Goal: Feedback & Contribution: Contribute content

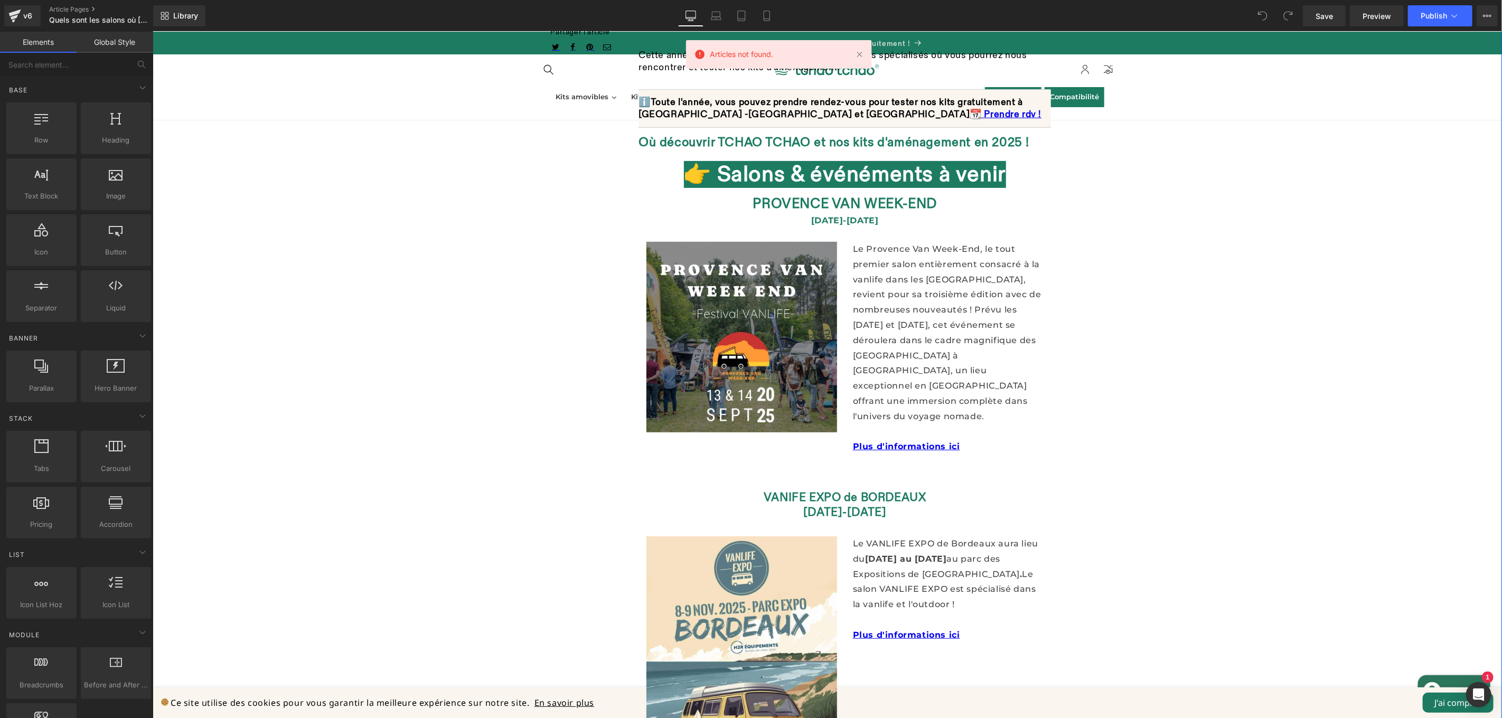
scroll to position [299, 0]
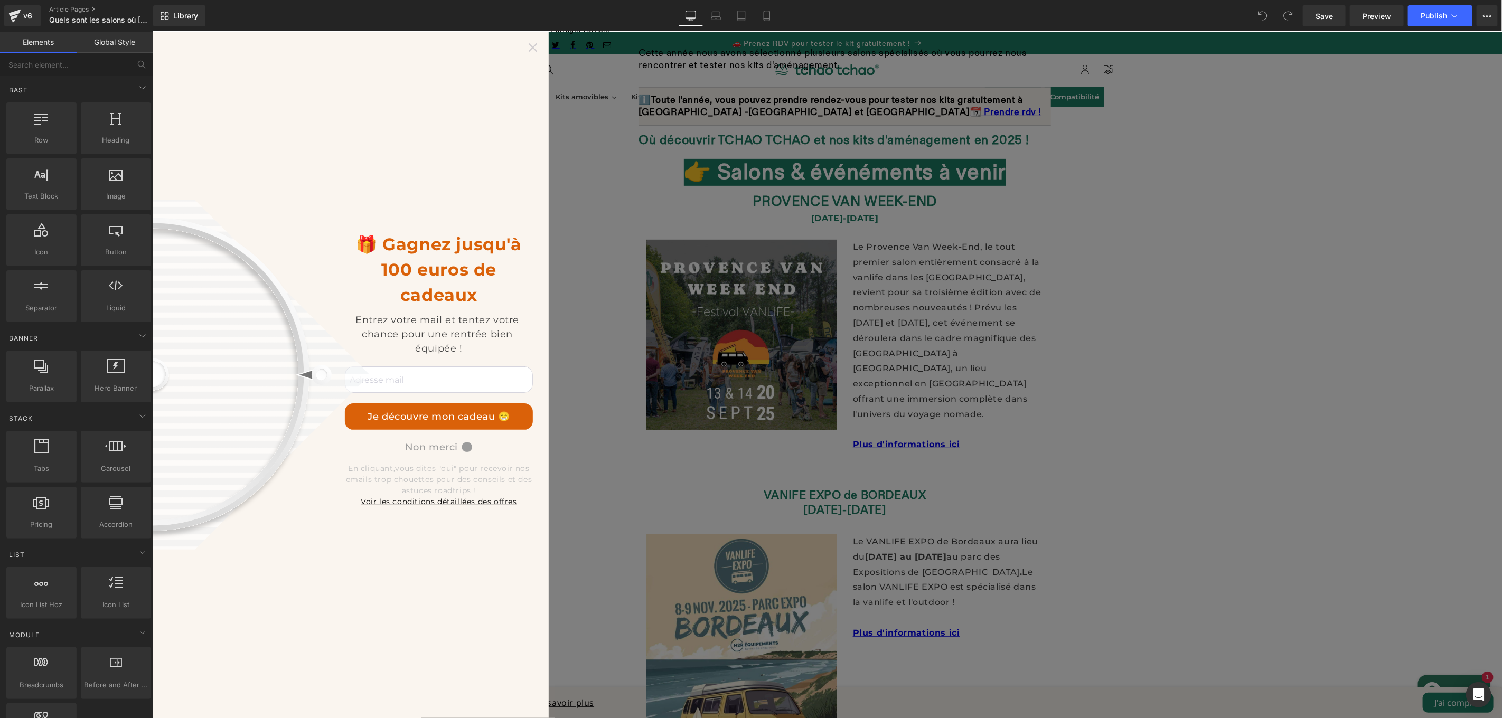
click at [532, 48] on icon at bounding box center [532, 47] width 8 height 8
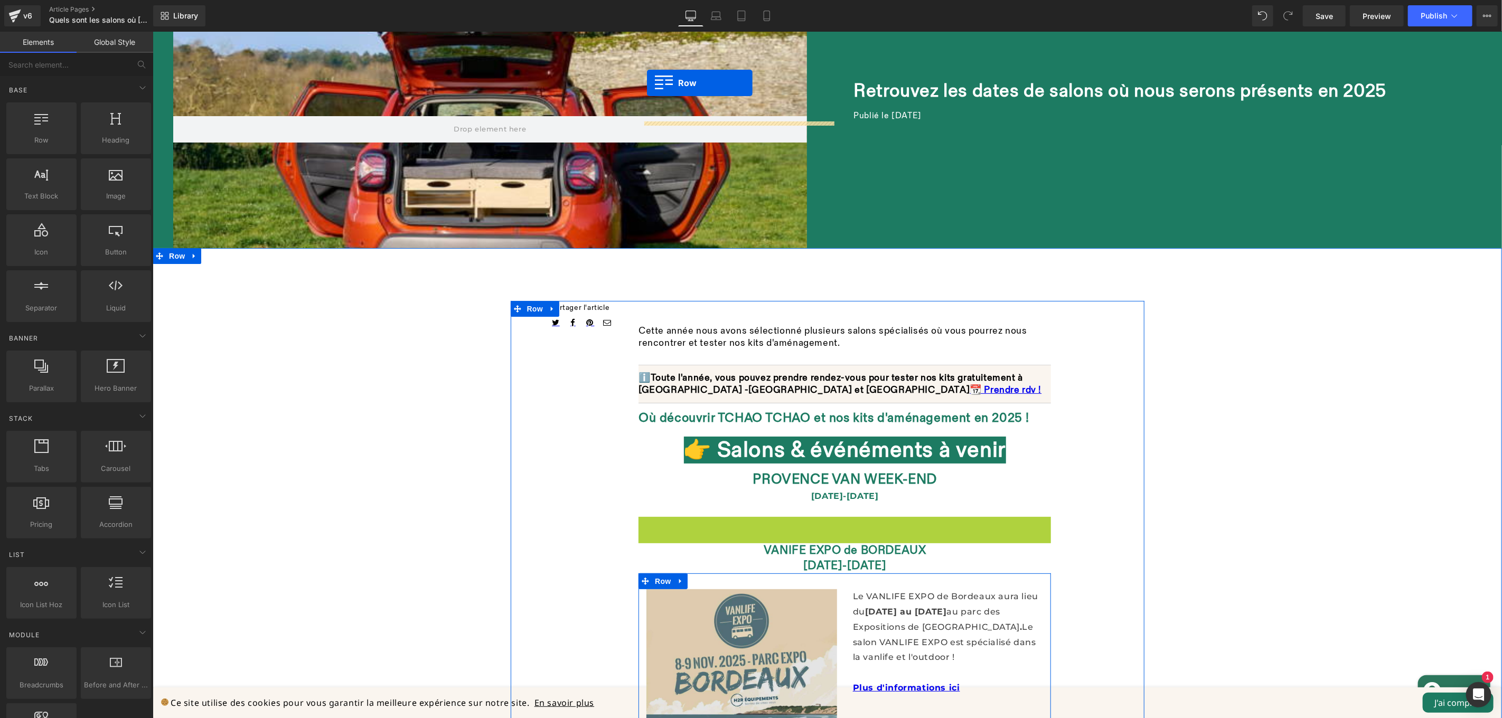
scroll to position [875, 0]
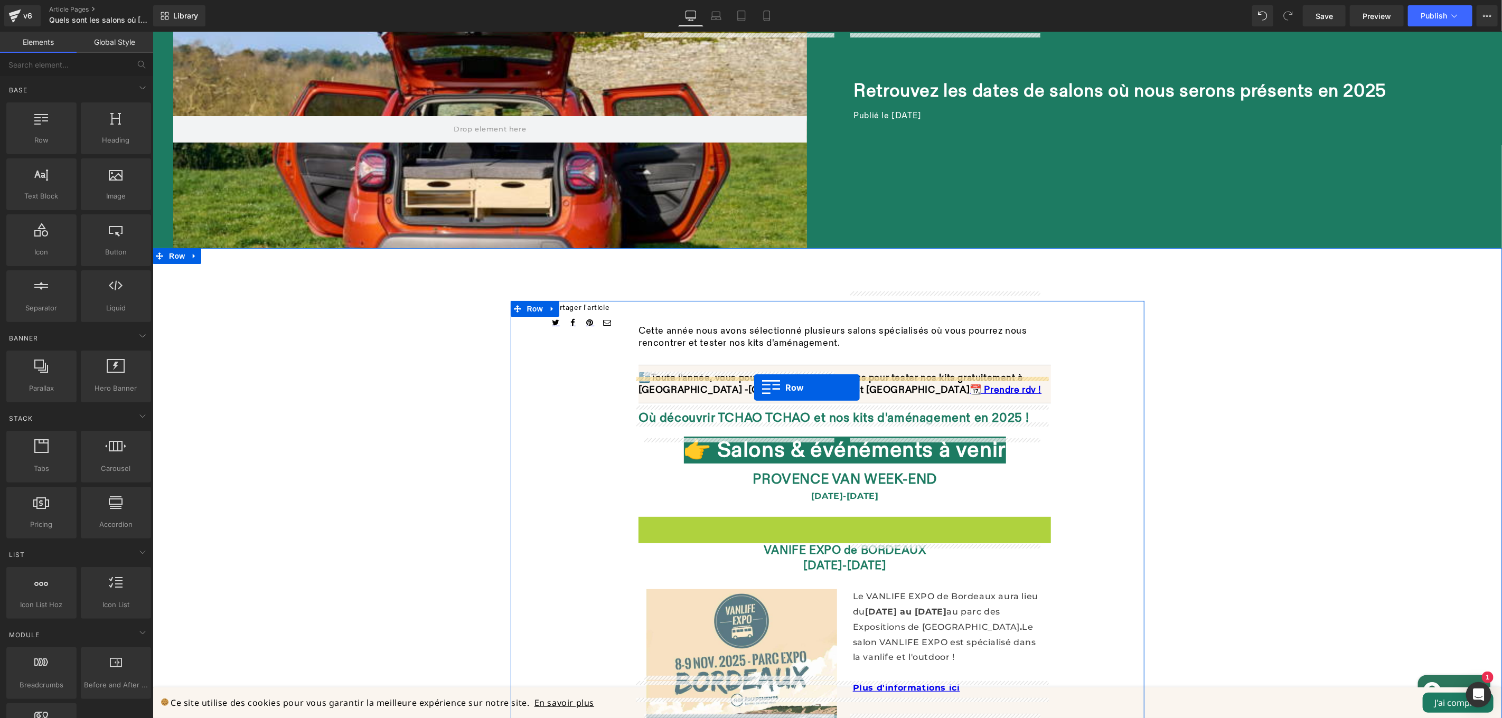
drag, startPoint x: 639, startPoint y: 380, endPoint x: 753, endPoint y: 387, distance: 114.3
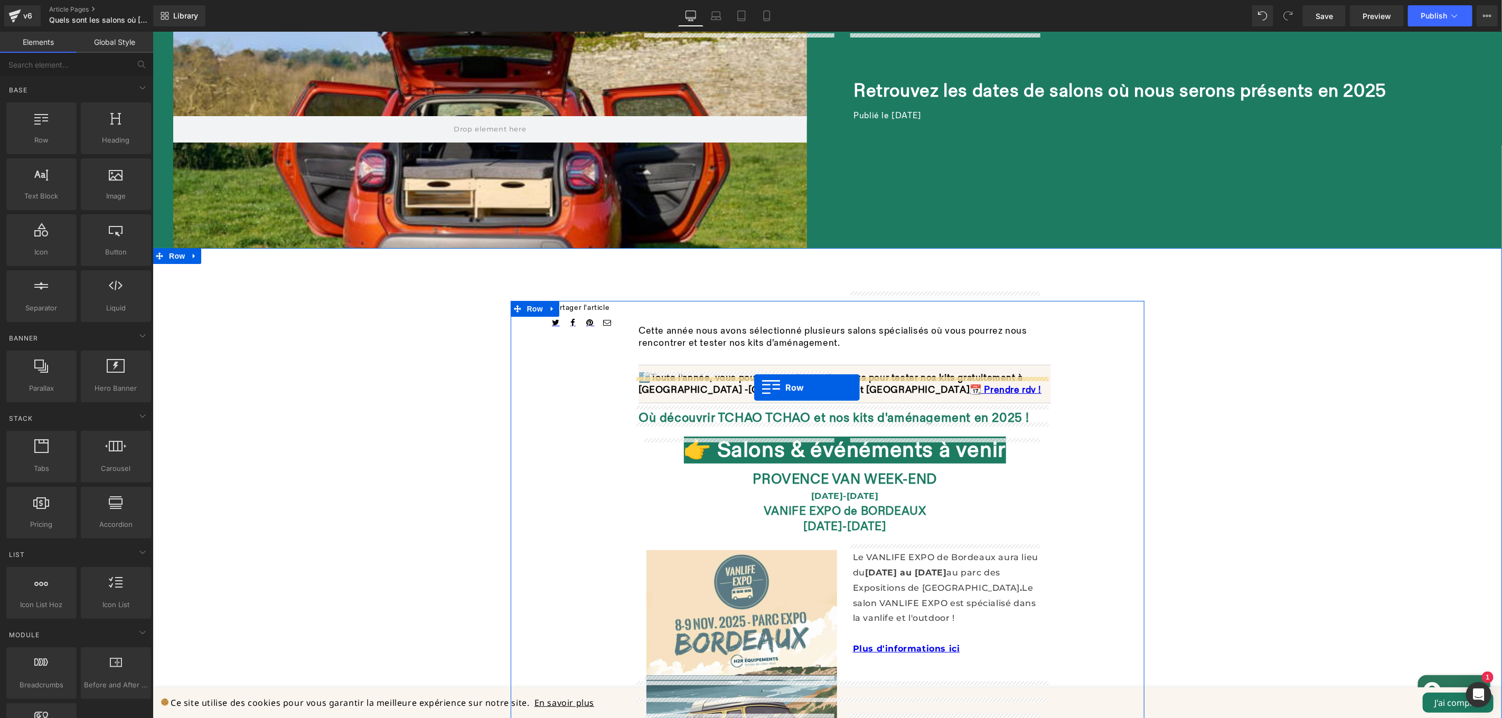
scroll to position [836, 0]
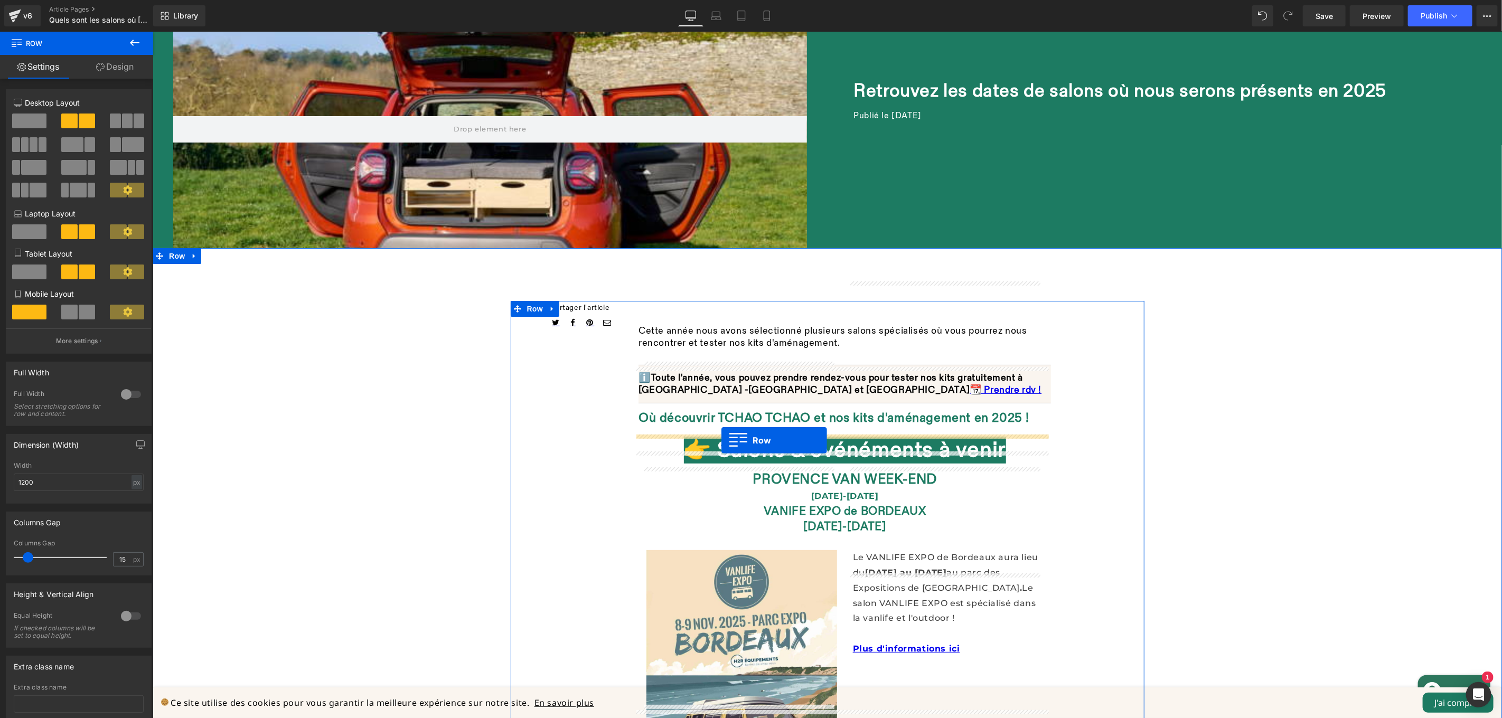
drag, startPoint x: 642, startPoint y: 384, endPoint x: 721, endPoint y: 440, distance: 96.6
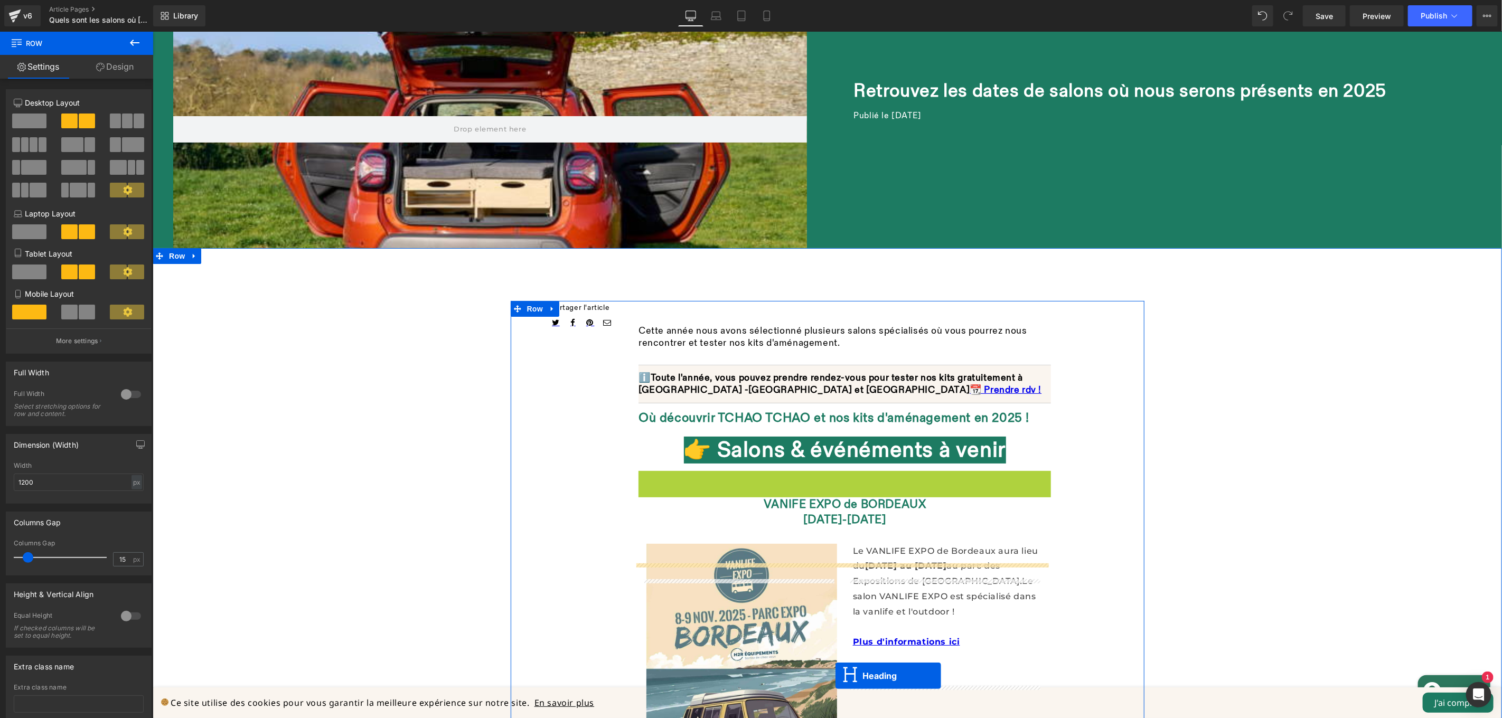
scroll to position [977, 0]
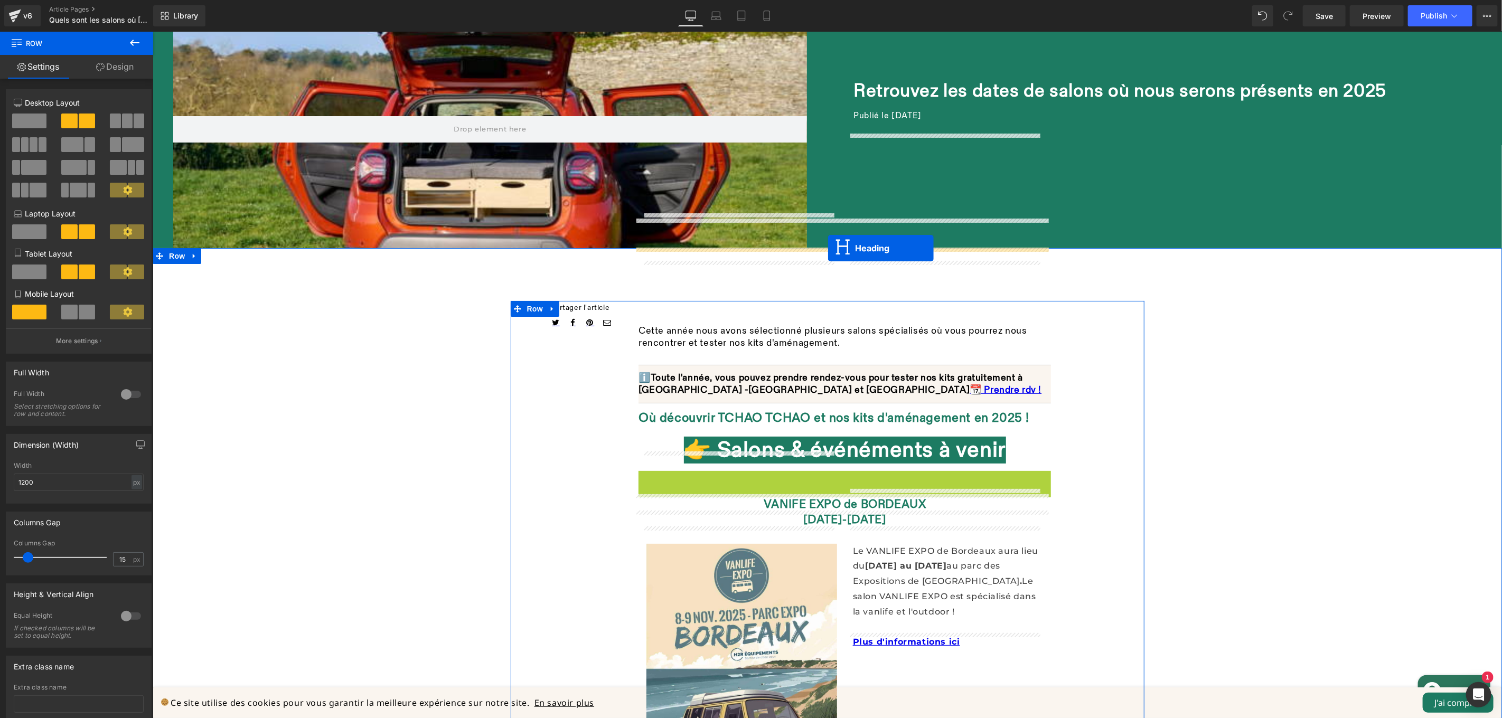
drag, startPoint x: 817, startPoint y: 337, endPoint x: 827, endPoint y: 248, distance: 89.8
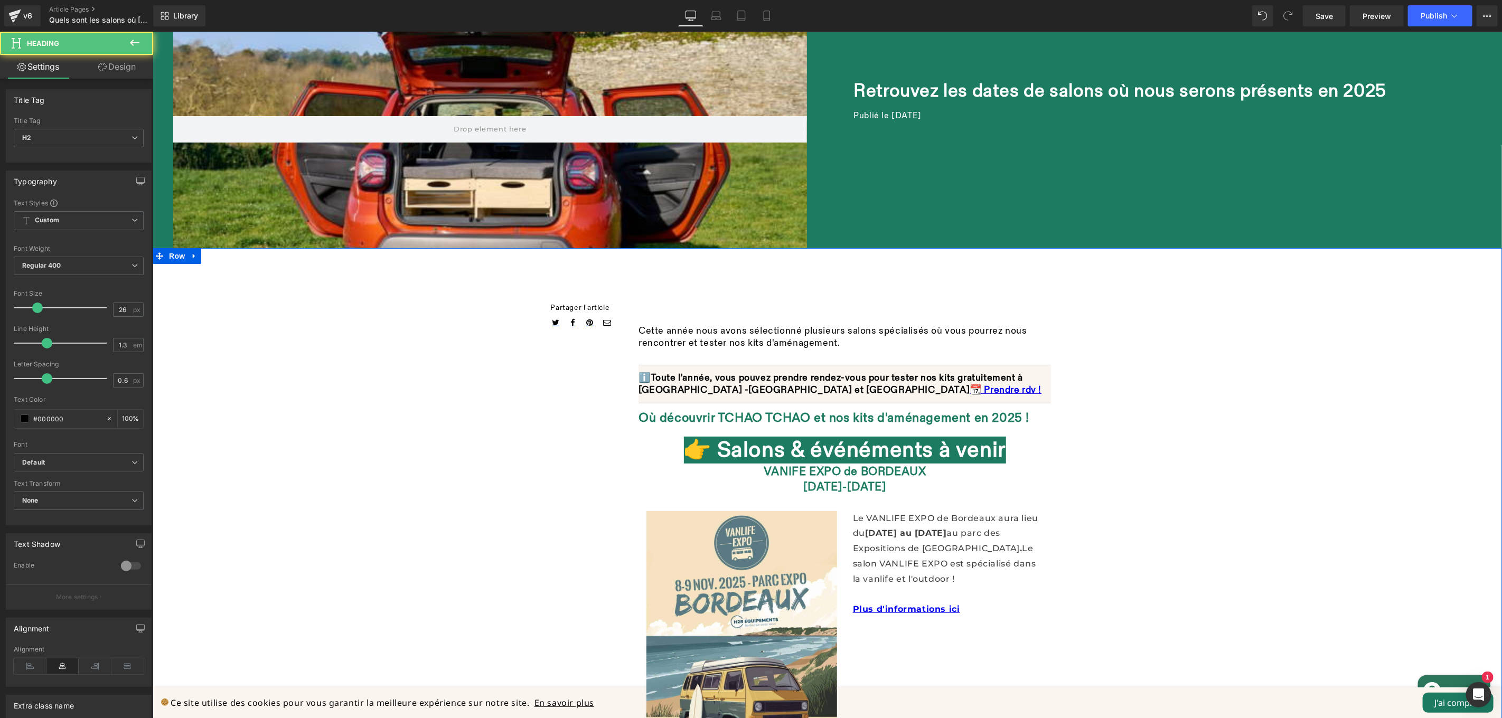
scroll to position [0, 0]
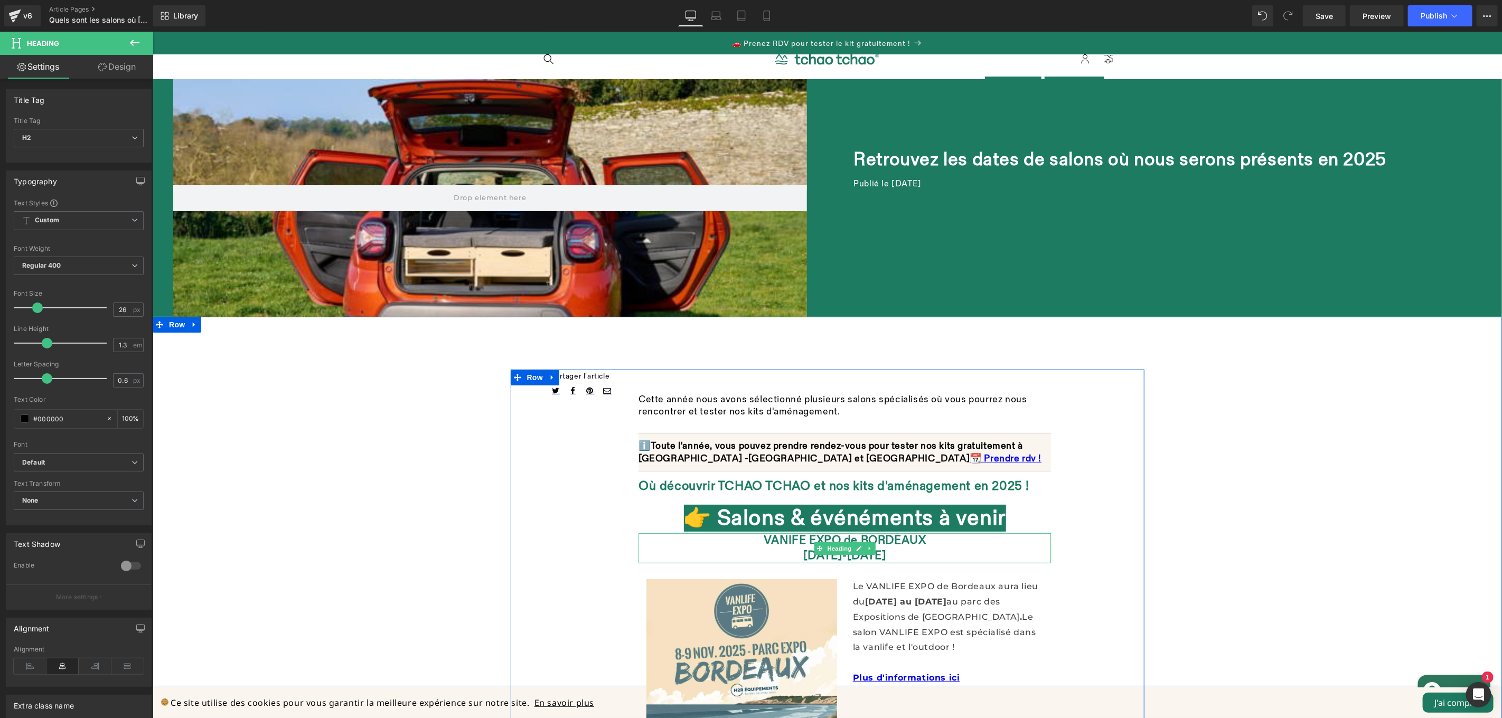
click at [786, 547] on font "VANIFE EXPO de BORDEAUX" at bounding box center [844, 540] width 163 height 14
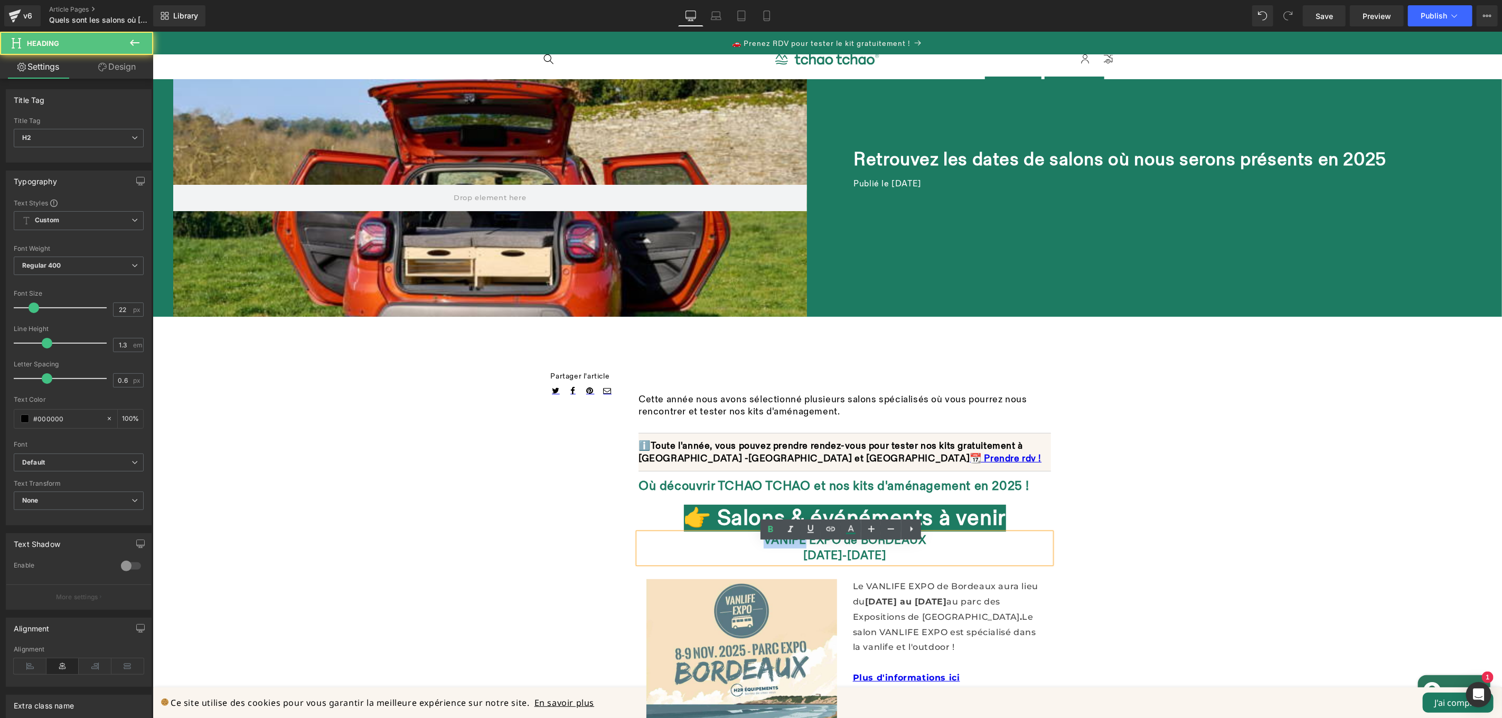
click at [786, 547] on font "VANIFE EXPO de BORDEAUX" at bounding box center [844, 540] width 163 height 14
click at [783, 547] on font "VANIFE EXPO de BORDEAUX" at bounding box center [844, 540] width 163 height 14
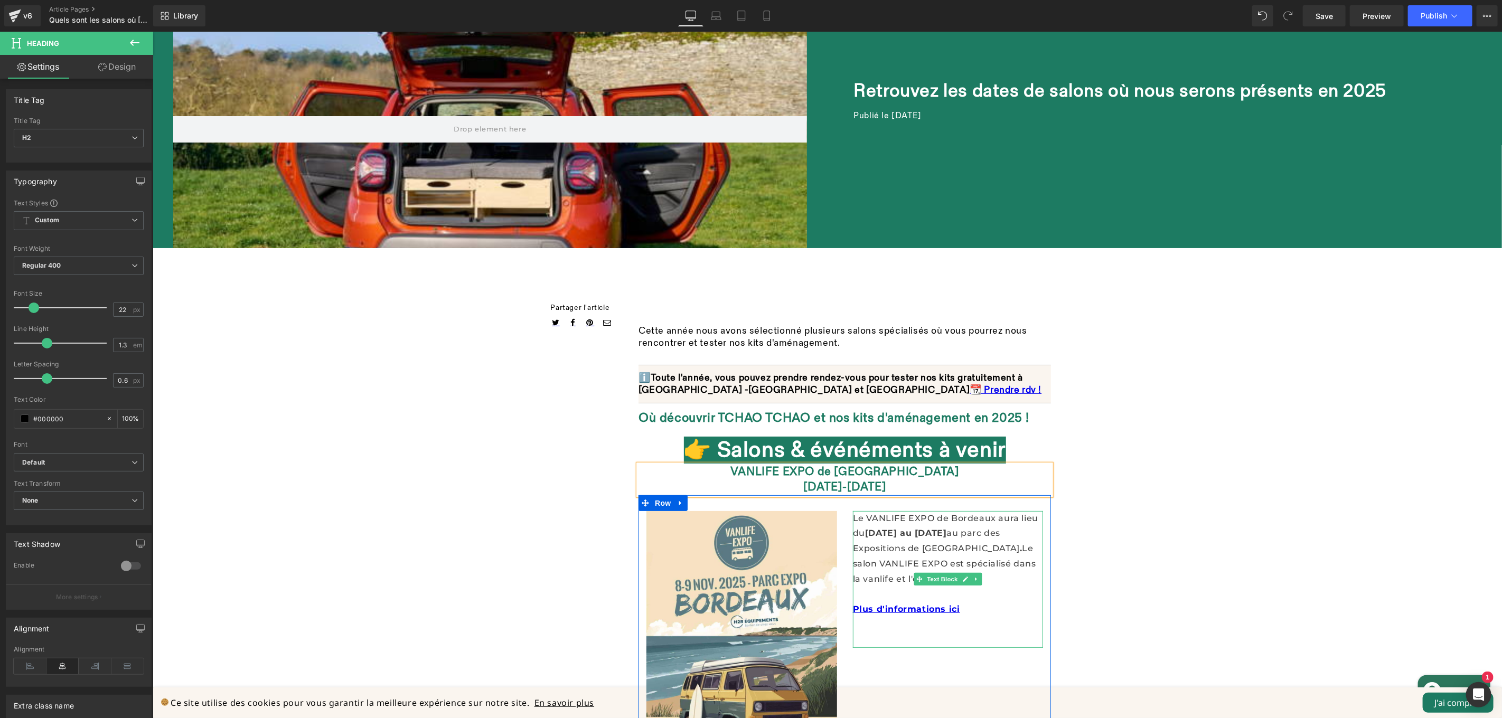
scroll to position [331, 0]
click at [907, 604] on font "Plus d'informations ici" at bounding box center [905, 609] width 107 height 10
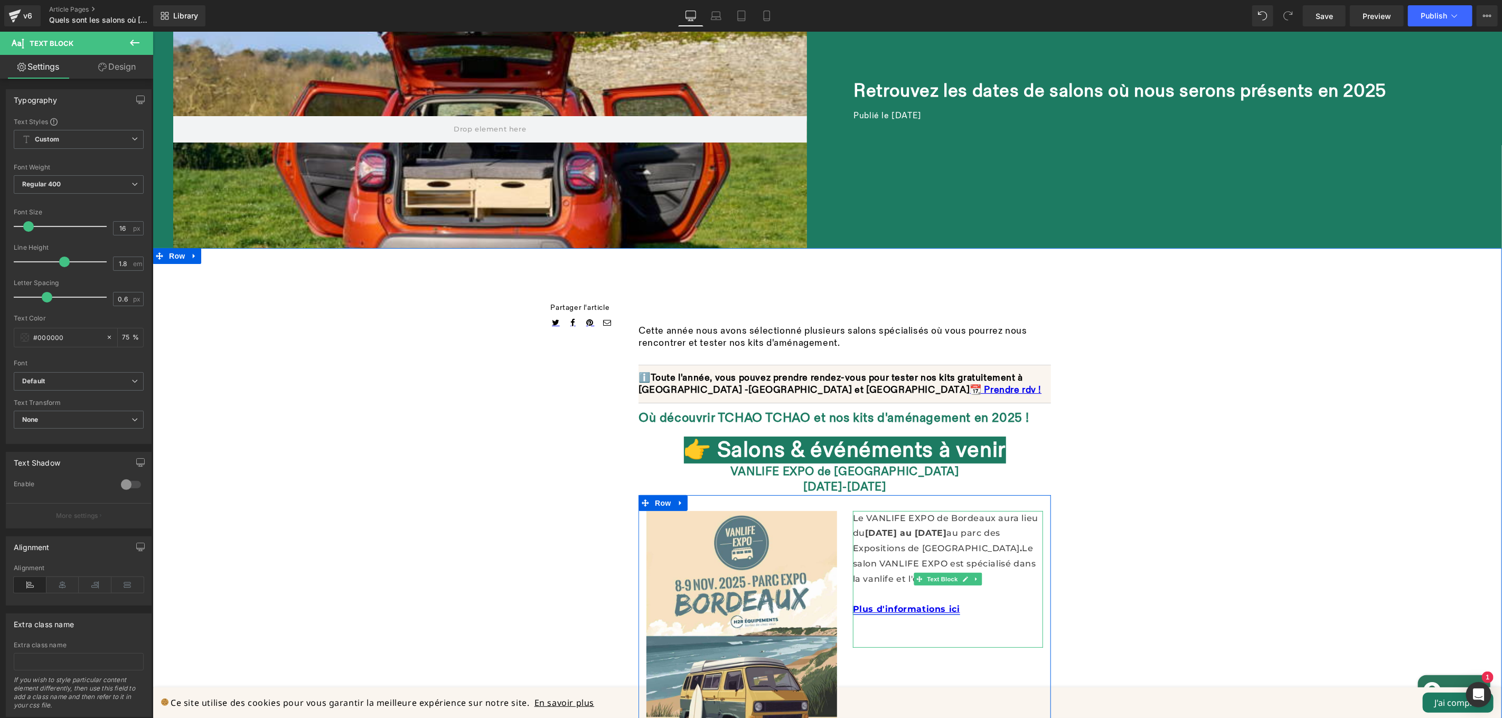
click at [938, 604] on font "Plus d'informations ici" at bounding box center [905, 609] width 107 height 10
click at [977, 601] on p "Plus d'informations ici" at bounding box center [947, 608] width 191 height 15
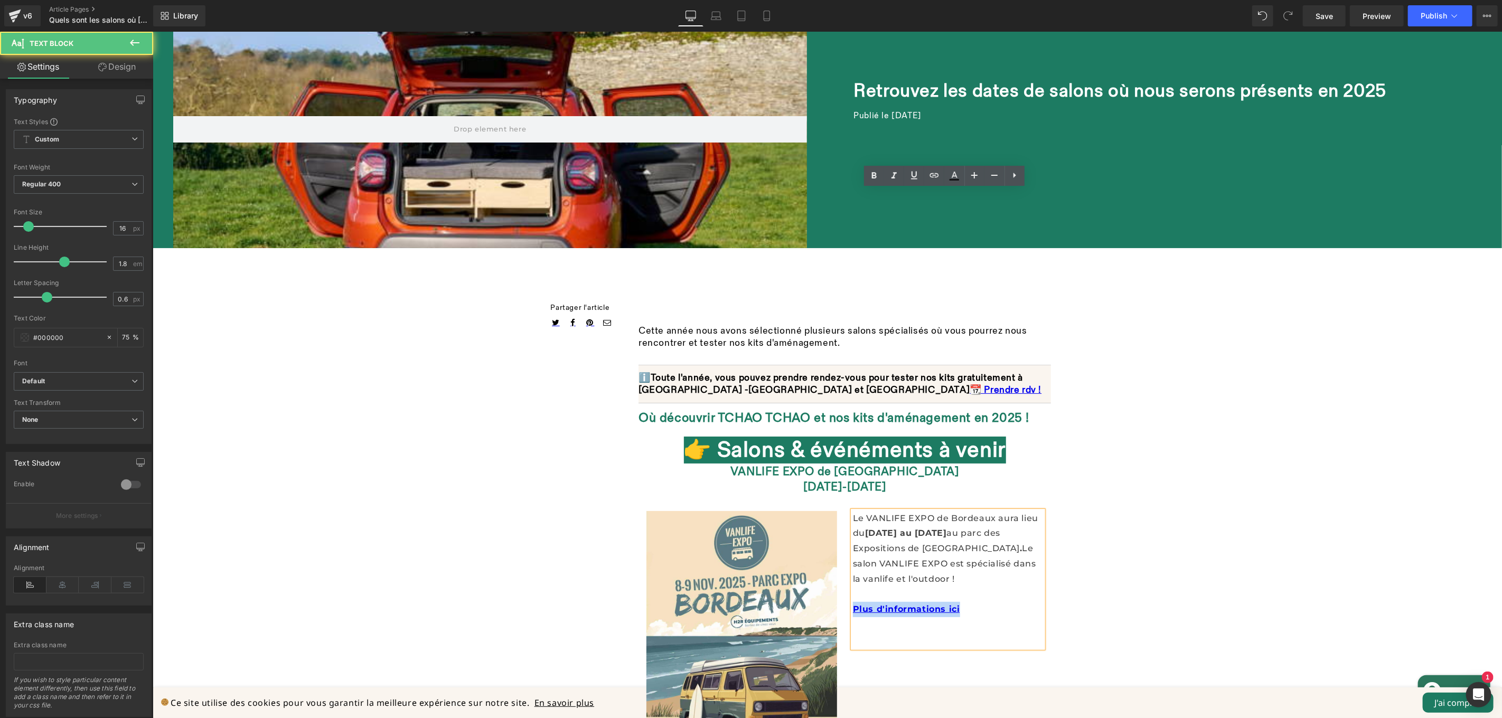
click at [977, 601] on p "Plus d'informations ici" at bounding box center [947, 608] width 191 height 15
click at [930, 173] on icon at bounding box center [934, 175] width 13 height 13
click at [932, 294] on input "text" at bounding box center [925, 295] width 163 height 26
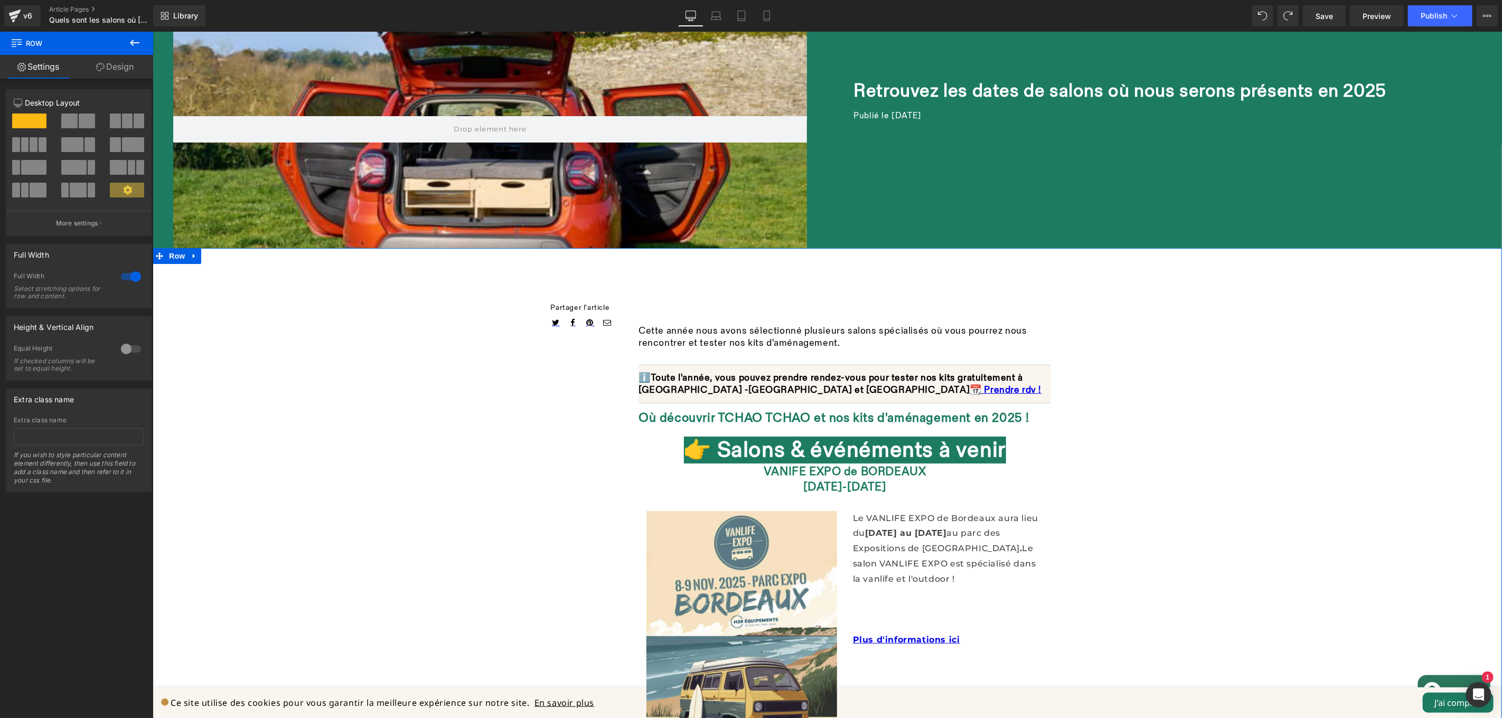
drag, startPoint x: 1193, startPoint y: 307, endPoint x: 1184, endPoint y: 303, distance: 9.4
click at [878, 617] on p "Plus d'informations ici" at bounding box center [947, 632] width 191 height 31
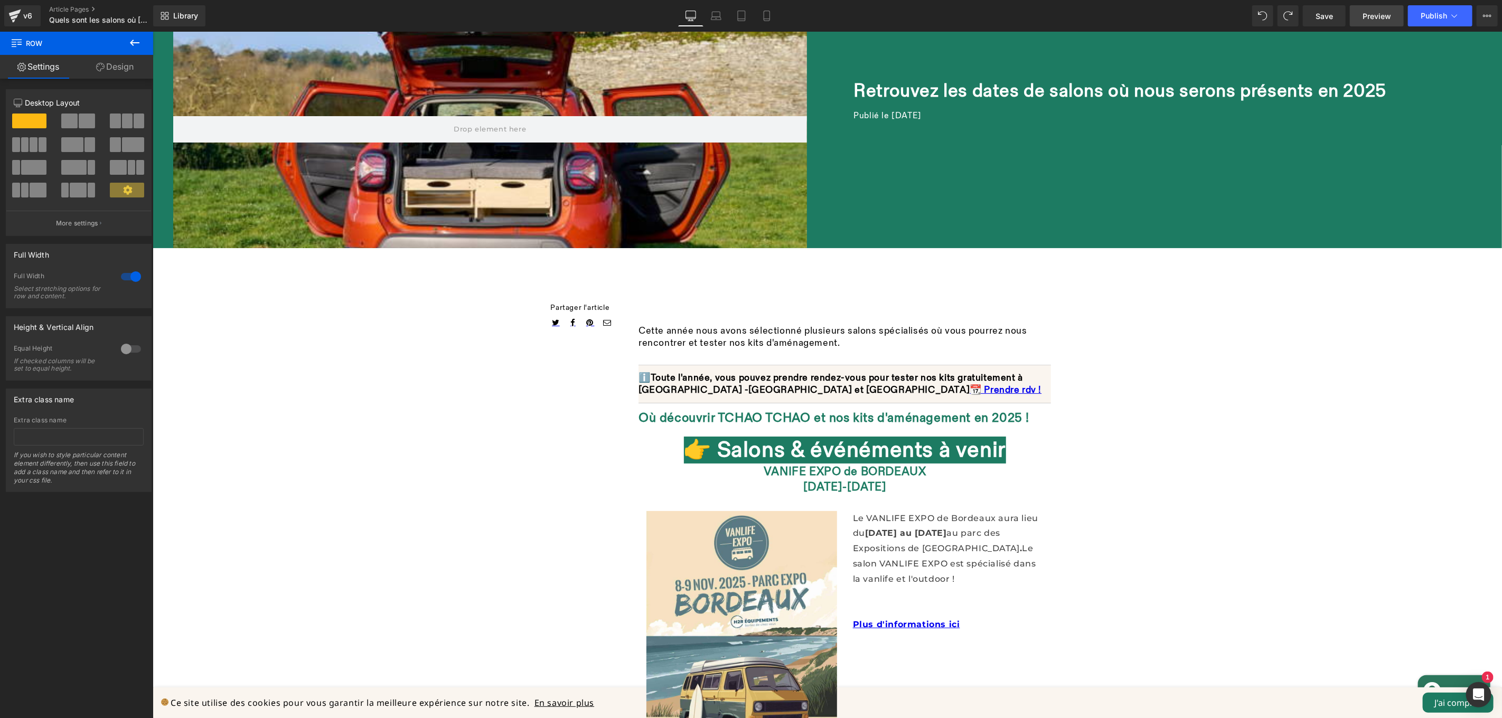
click at [1387, 20] on span "Preview" at bounding box center [1376, 16] width 29 height 11
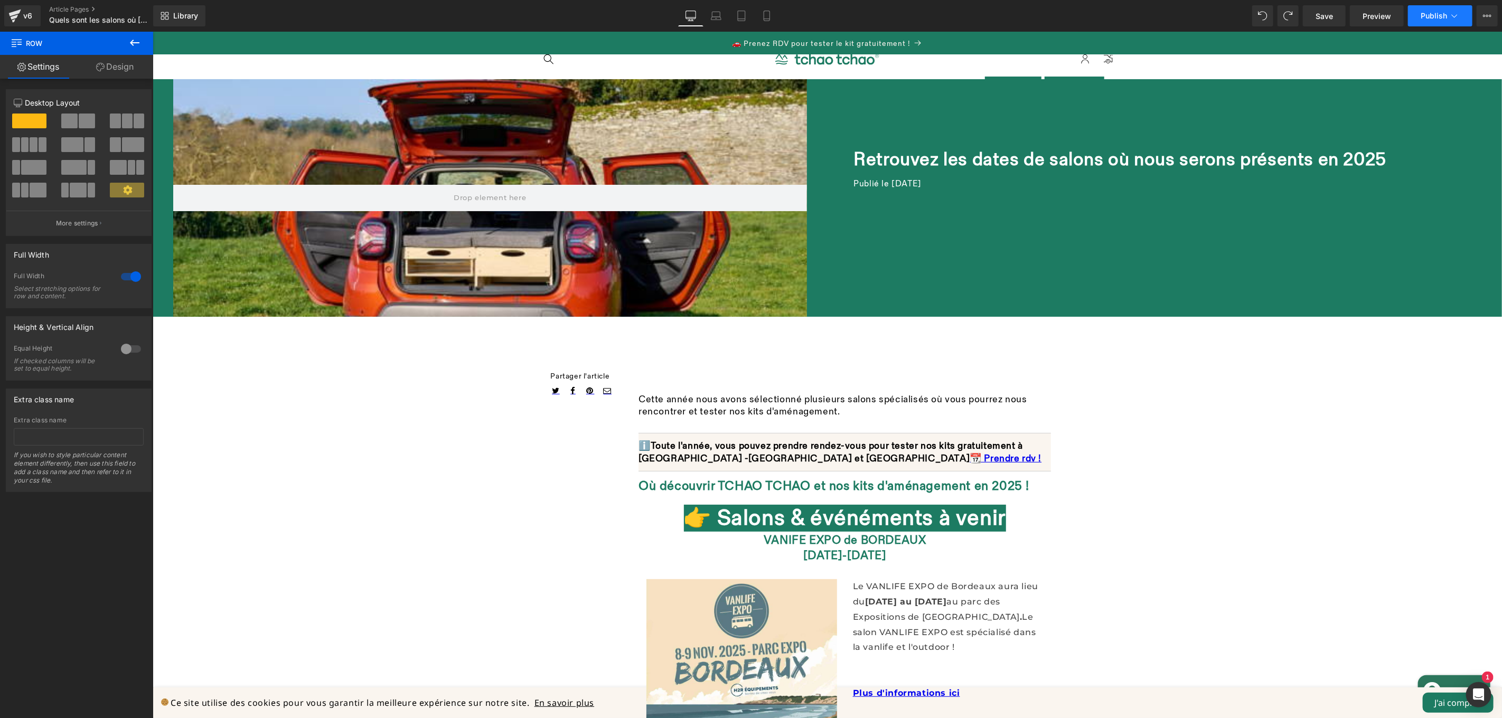
click at [1428, 14] on span "Publish" at bounding box center [1433, 16] width 26 height 8
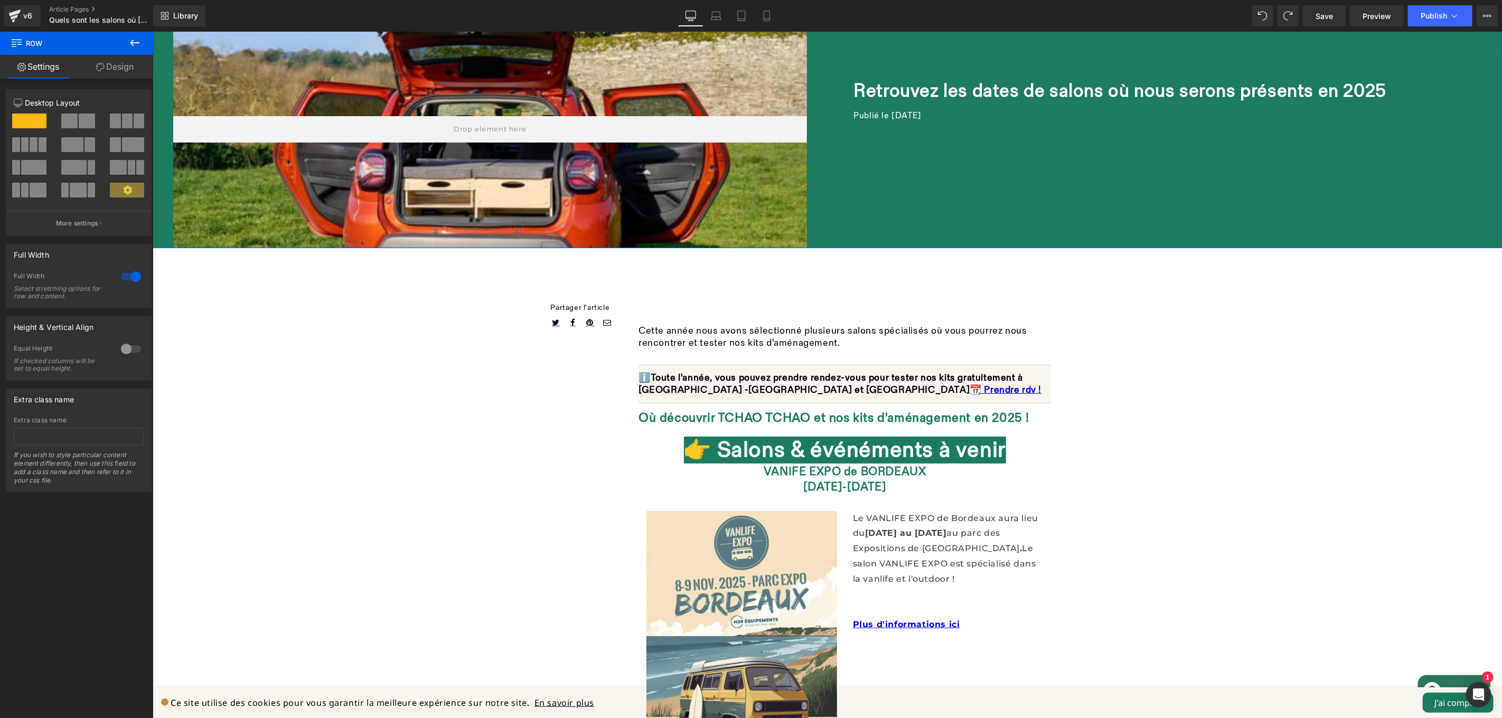
scroll to position [241, 0]
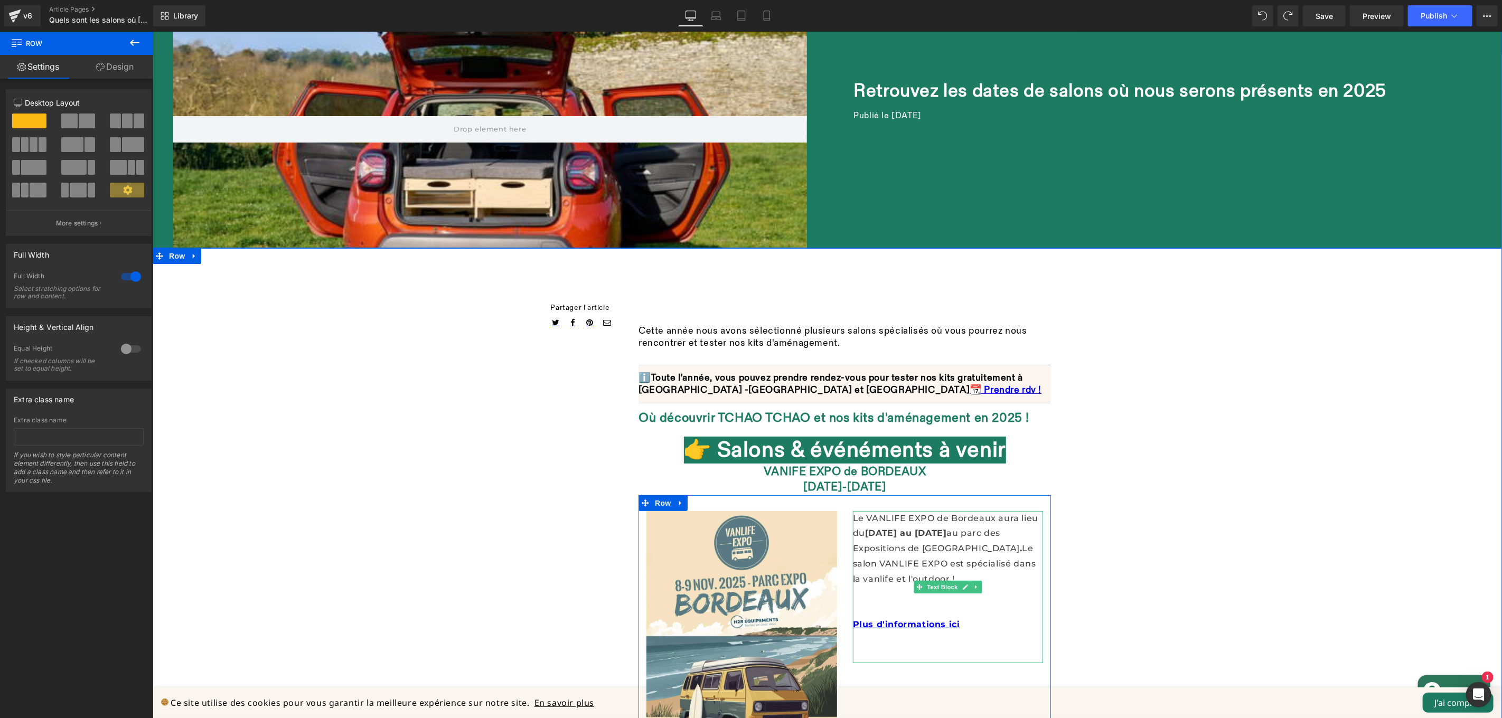
click at [1000, 617] on p "Plus d'informations ici" at bounding box center [947, 624] width 191 height 15
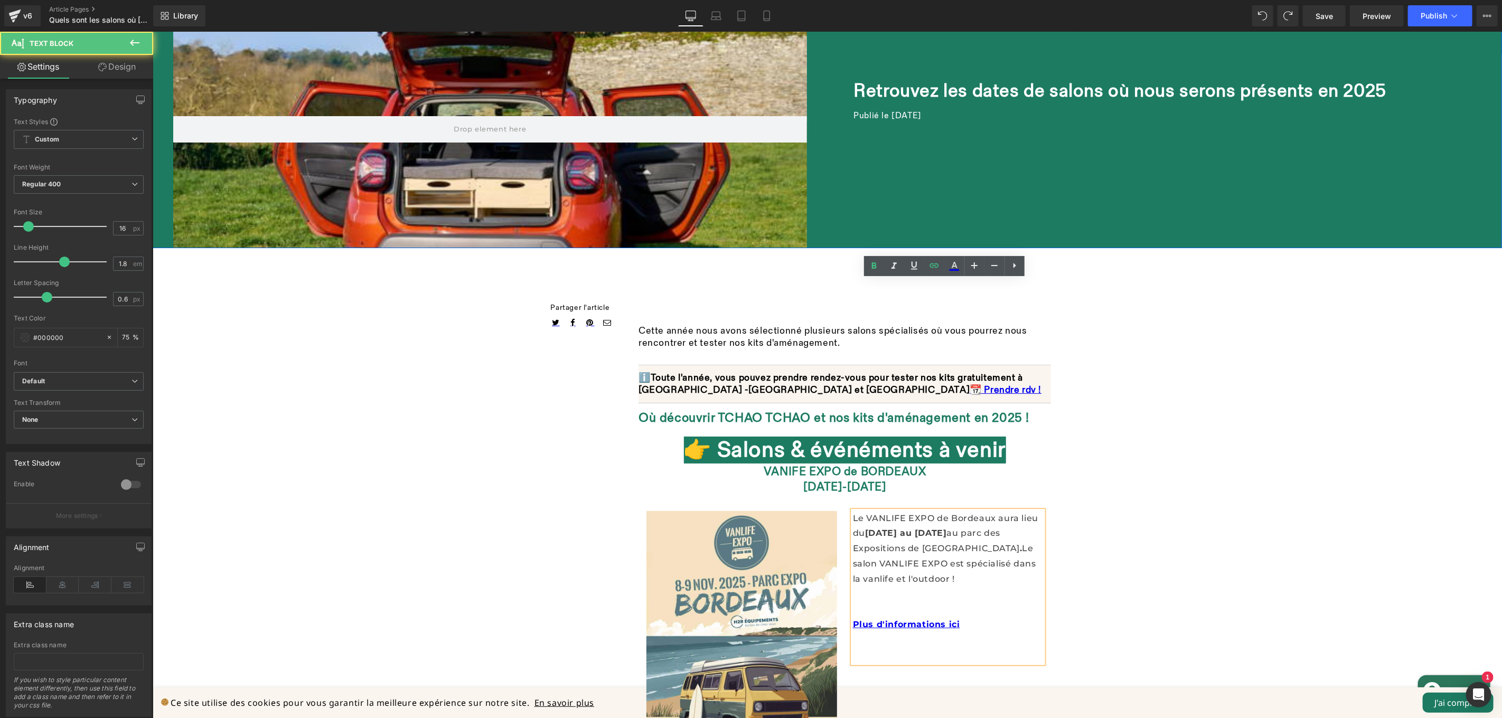
click at [995, 587] on p at bounding box center [947, 602] width 191 height 31
click at [998, 601] on p "👉 Plus d'informations ici" at bounding box center [947, 608] width 191 height 15
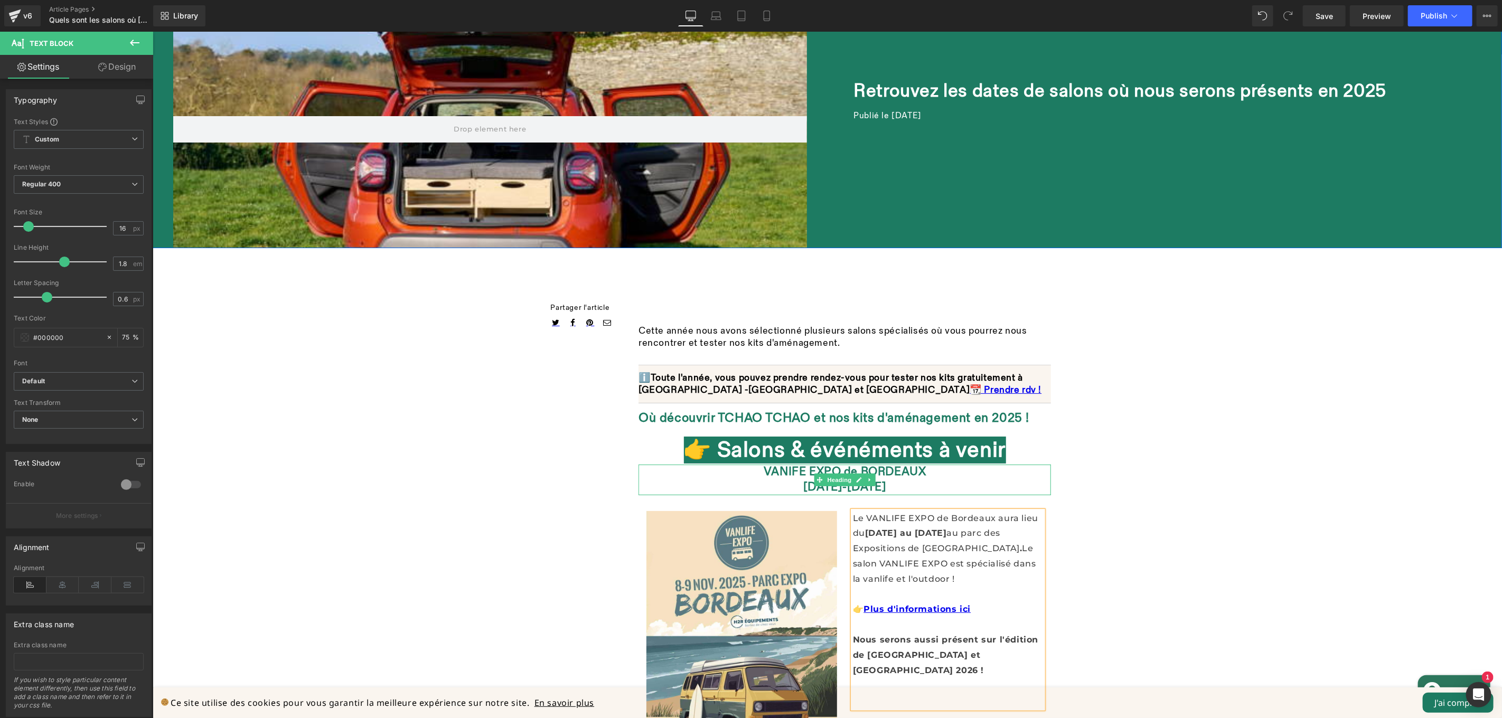
click at [783, 464] on font "VANIFE EXPO de BORDEAUX" at bounding box center [844, 471] width 163 height 14
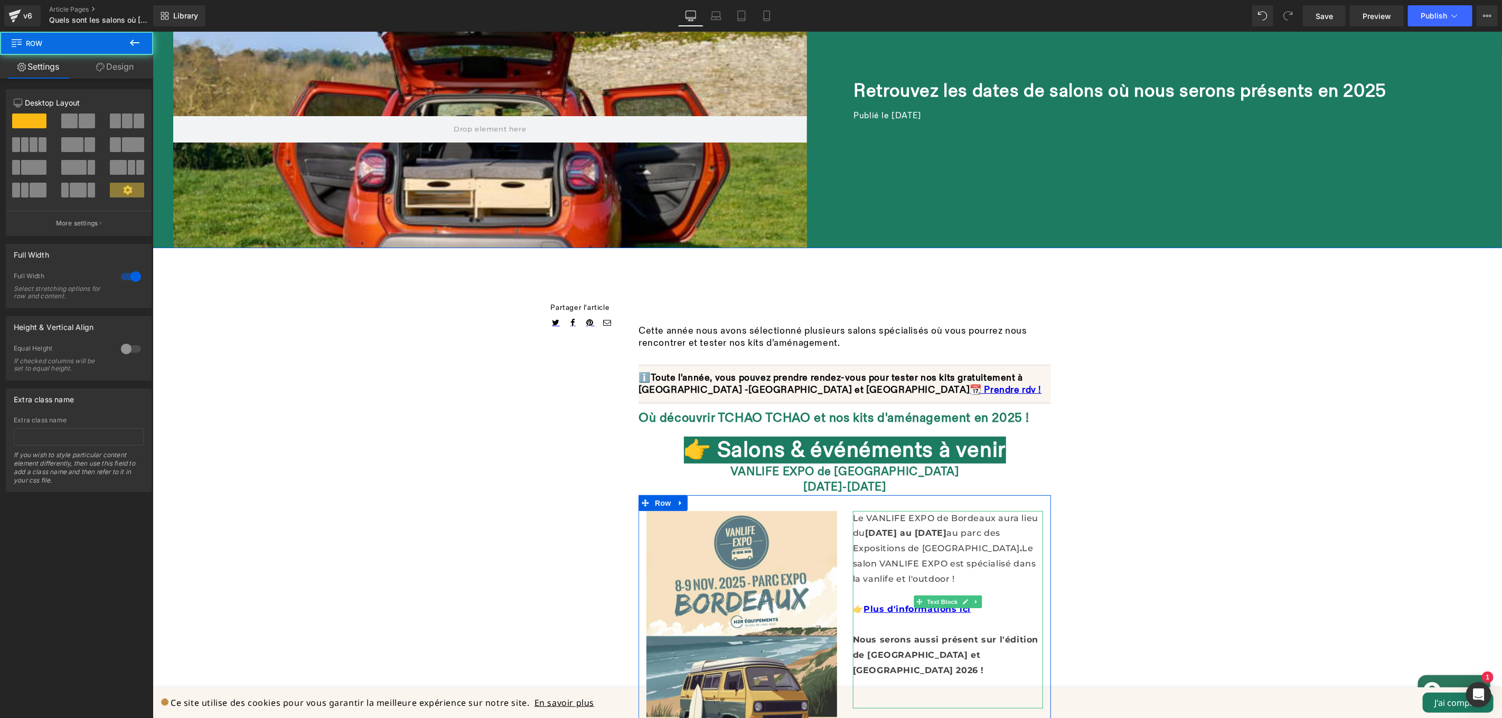
click at [943, 632] on p "Nous serons aussi présent sur l'édition de [GEOGRAPHIC_DATA] et [GEOGRAPHIC_DAT…" at bounding box center [947, 654] width 191 height 45
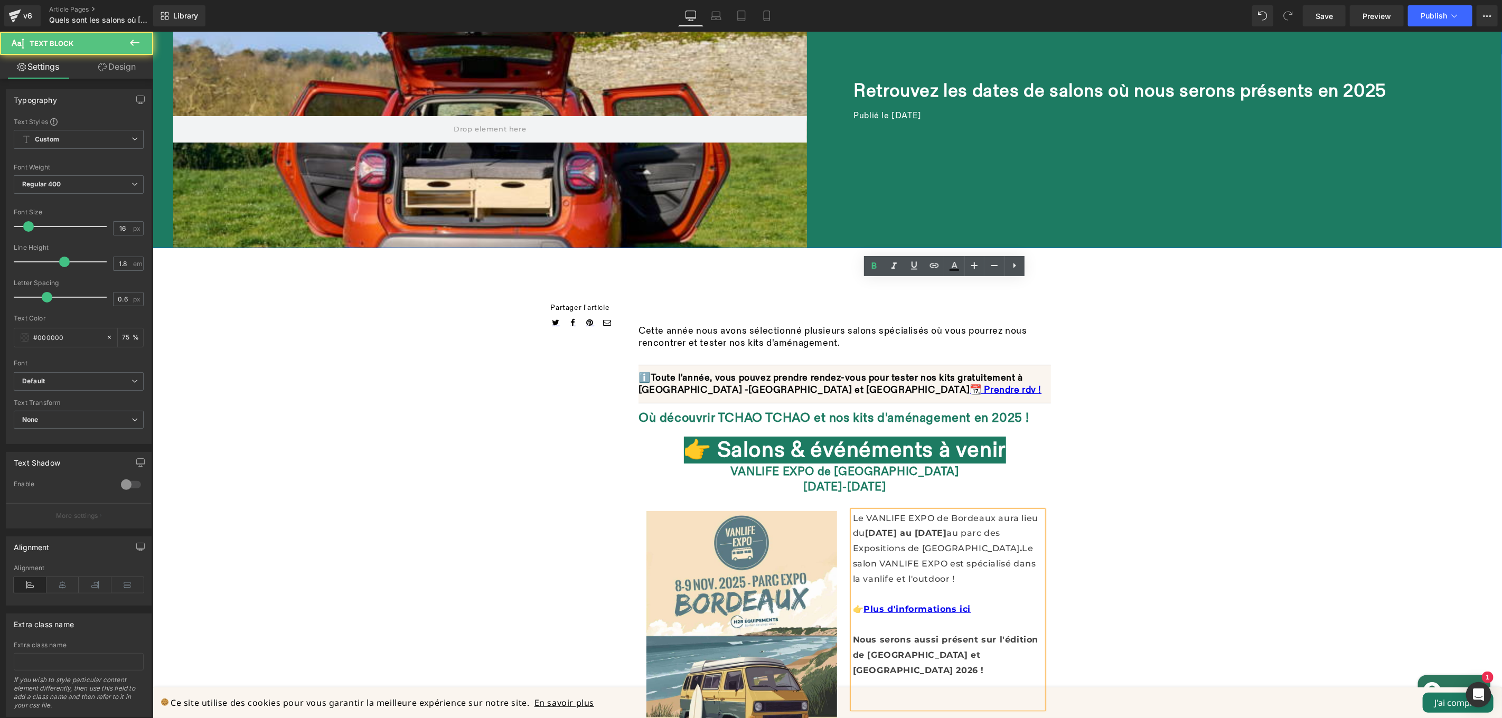
click at [972, 634] on font "Nous serons aussi présent sur l'édition de [GEOGRAPHIC_DATA] et [GEOGRAPHIC_DAT…" at bounding box center [944, 654] width 185 height 41
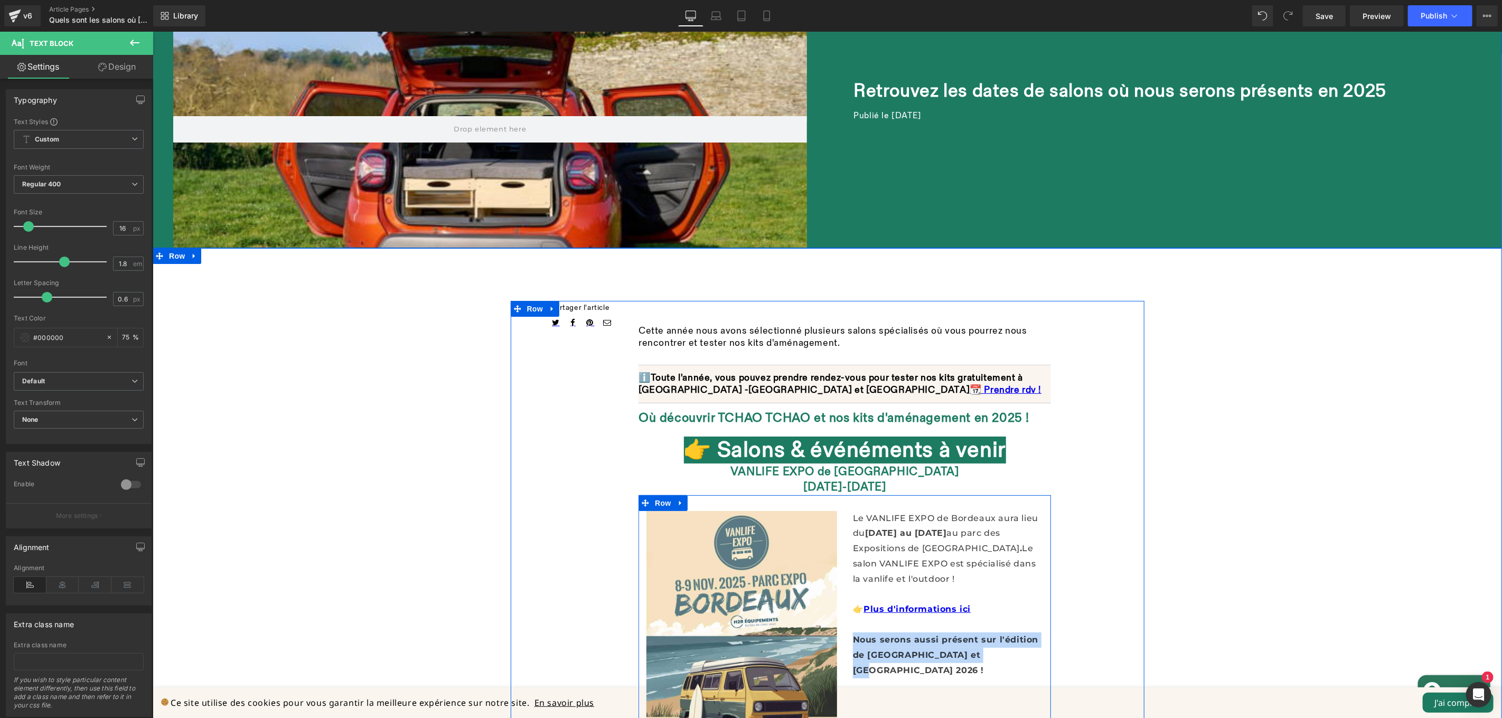
drag, startPoint x: 1000, startPoint y: 430, endPoint x: 843, endPoint y: 413, distance: 158.3
click at [844, 511] on div "Le VANLIFE EXPO de Bordeaux aura lieu du [DATE] au [DATE] au [GEOGRAPHIC_DATA] …" at bounding box center [947, 609] width 206 height 197
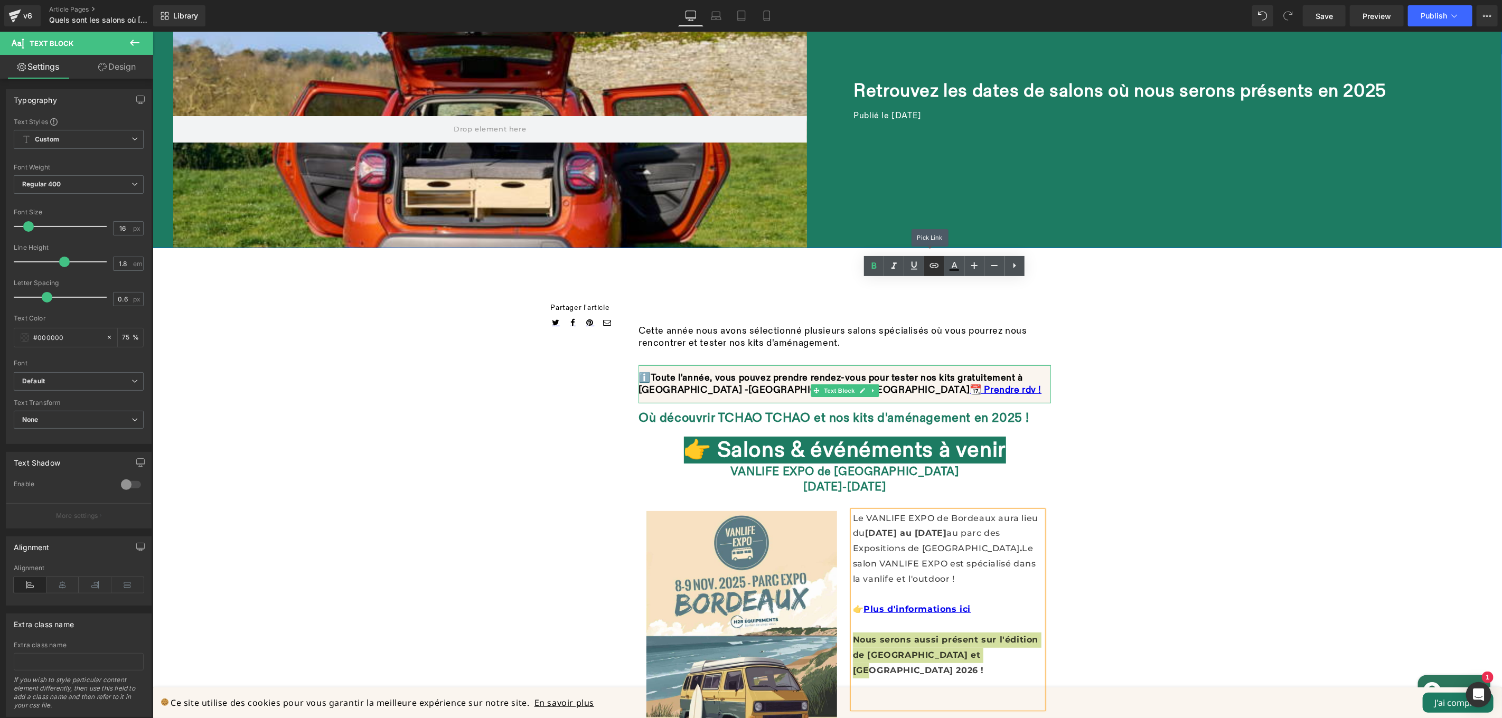
click at [935, 270] on icon at bounding box center [934, 265] width 13 height 13
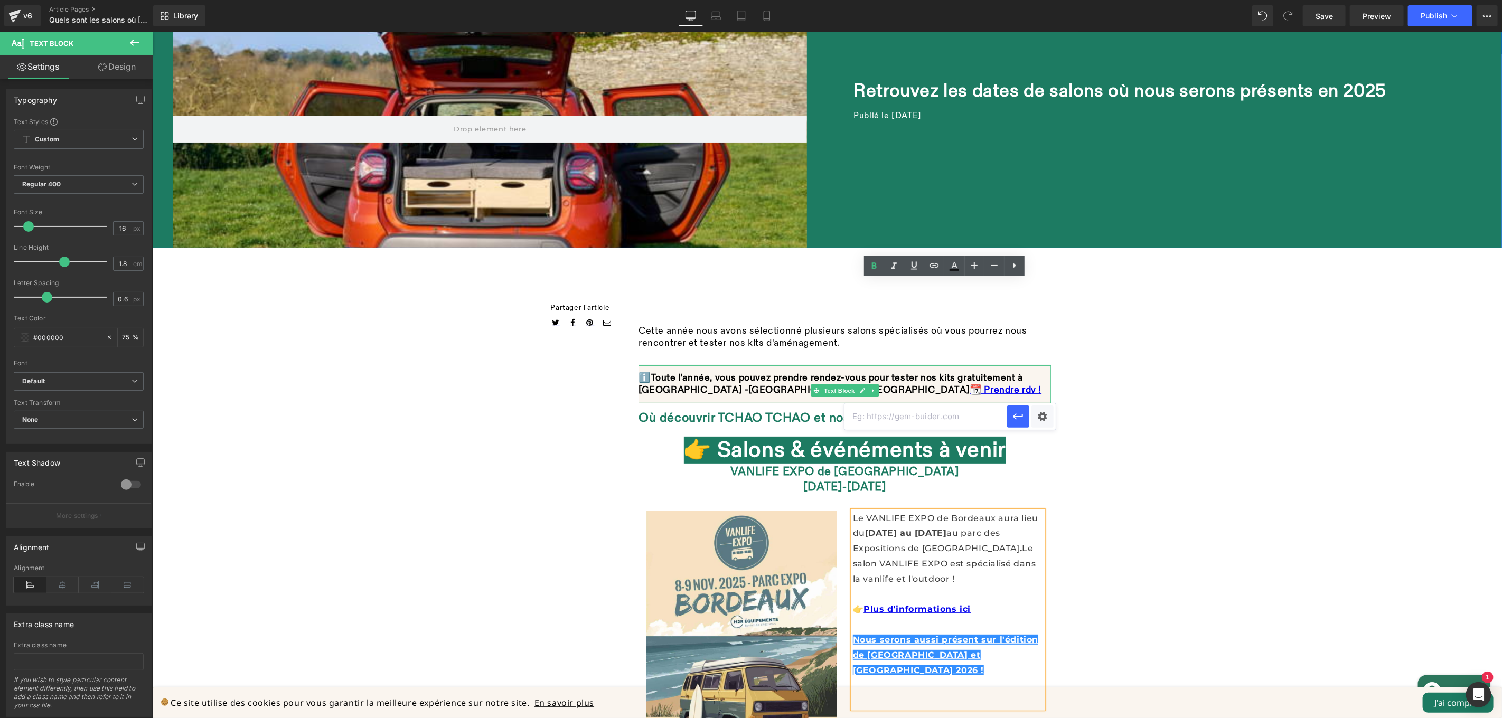
click at [955, 417] on input "text" at bounding box center [925, 416] width 163 height 26
paste input "[URL][DOMAIN_NAME]"
type input "[URL][DOMAIN_NAME]"
click at [1048, 0] on div "Text Color Highlight Color #333333 Edit or remove link: Edit - Unlink - Cancel …" at bounding box center [751, 0] width 1502 height 0
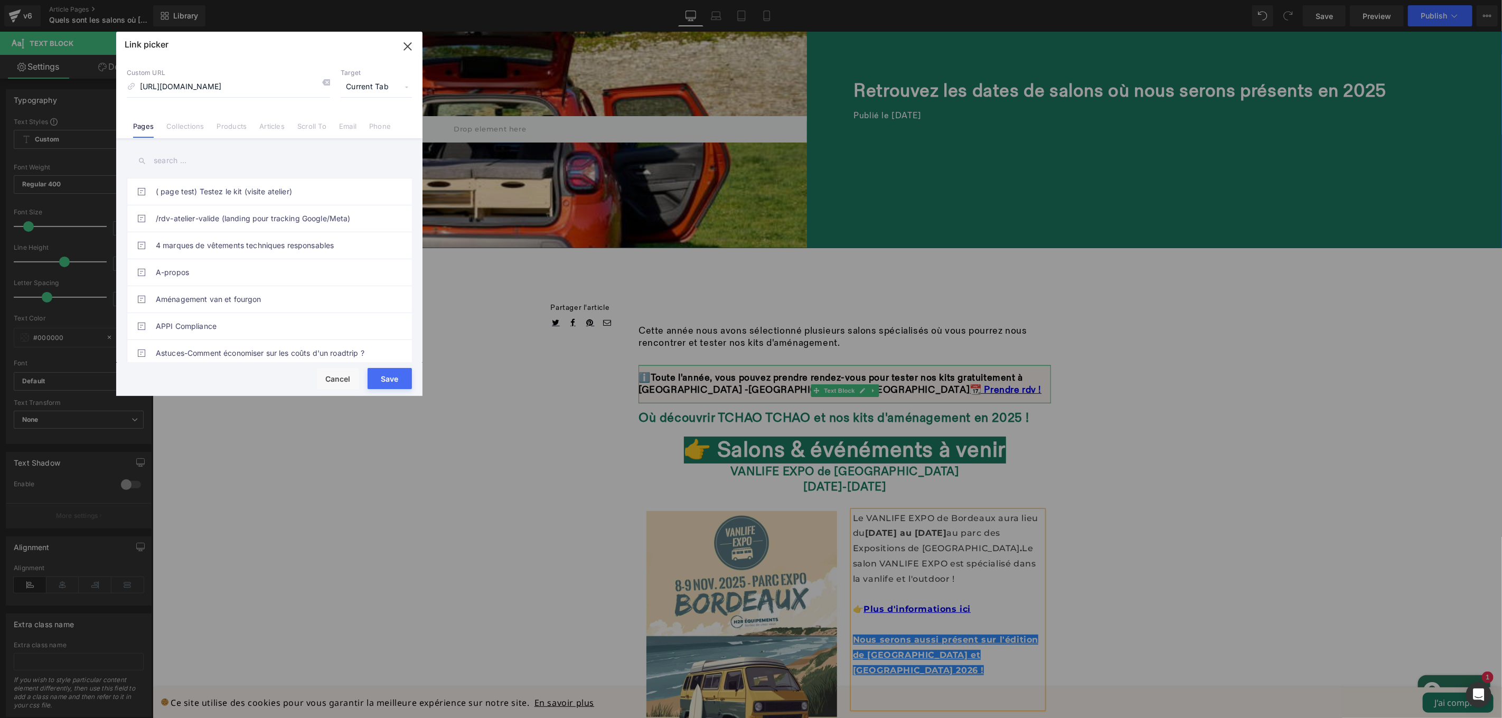
click at [373, 87] on span "Current Tab" at bounding box center [376, 87] width 71 height 20
click at [371, 120] on li "New Tab" at bounding box center [376, 125] width 82 height 18
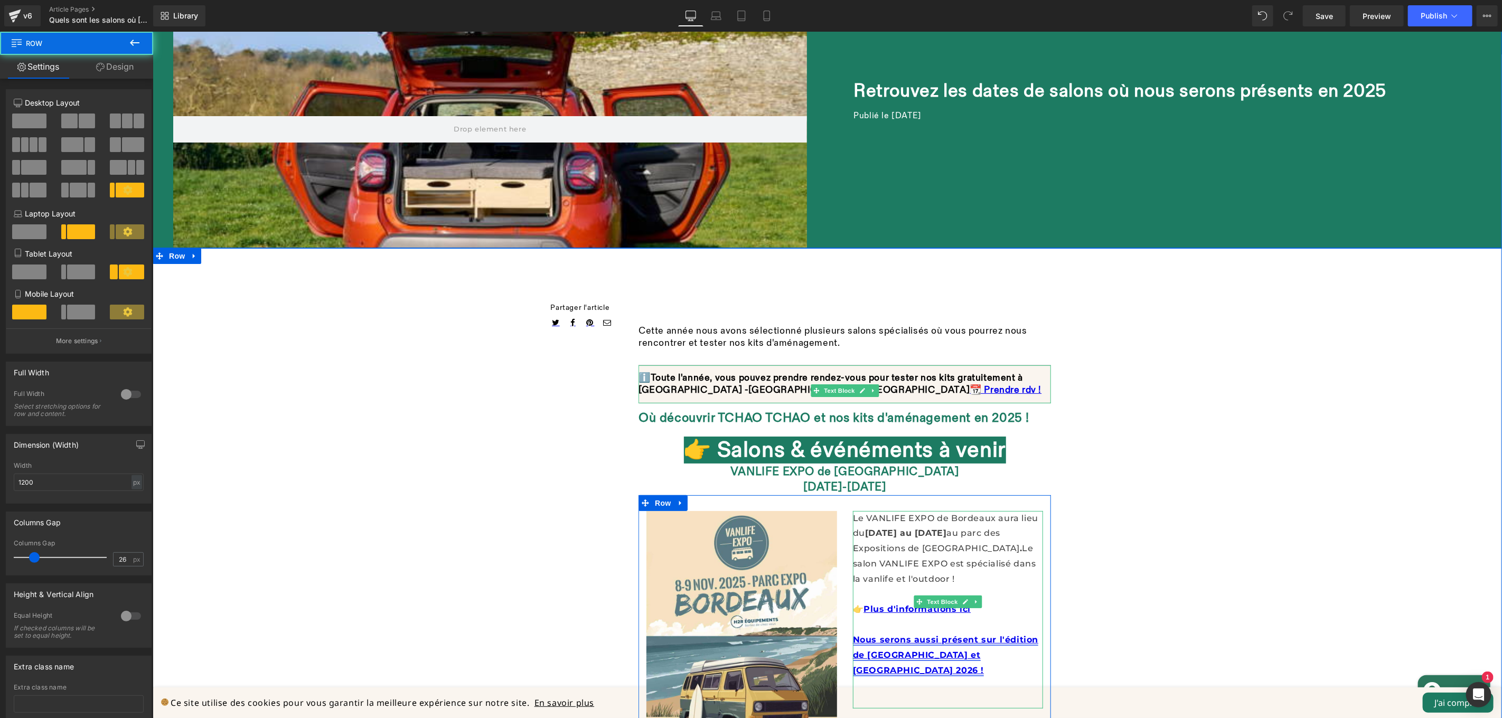
drag, startPoint x: 869, startPoint y: 422, endPoint x: 899, endPoint y: 428, distance: 31.2
click at [868, 634] on link "Nous serons aussi présent sur l'édition de [GEOGRAPHIC_DATA] et [GEOGRAPHIC_DAT…" at bounding box center [944, 654] width 185 height 41
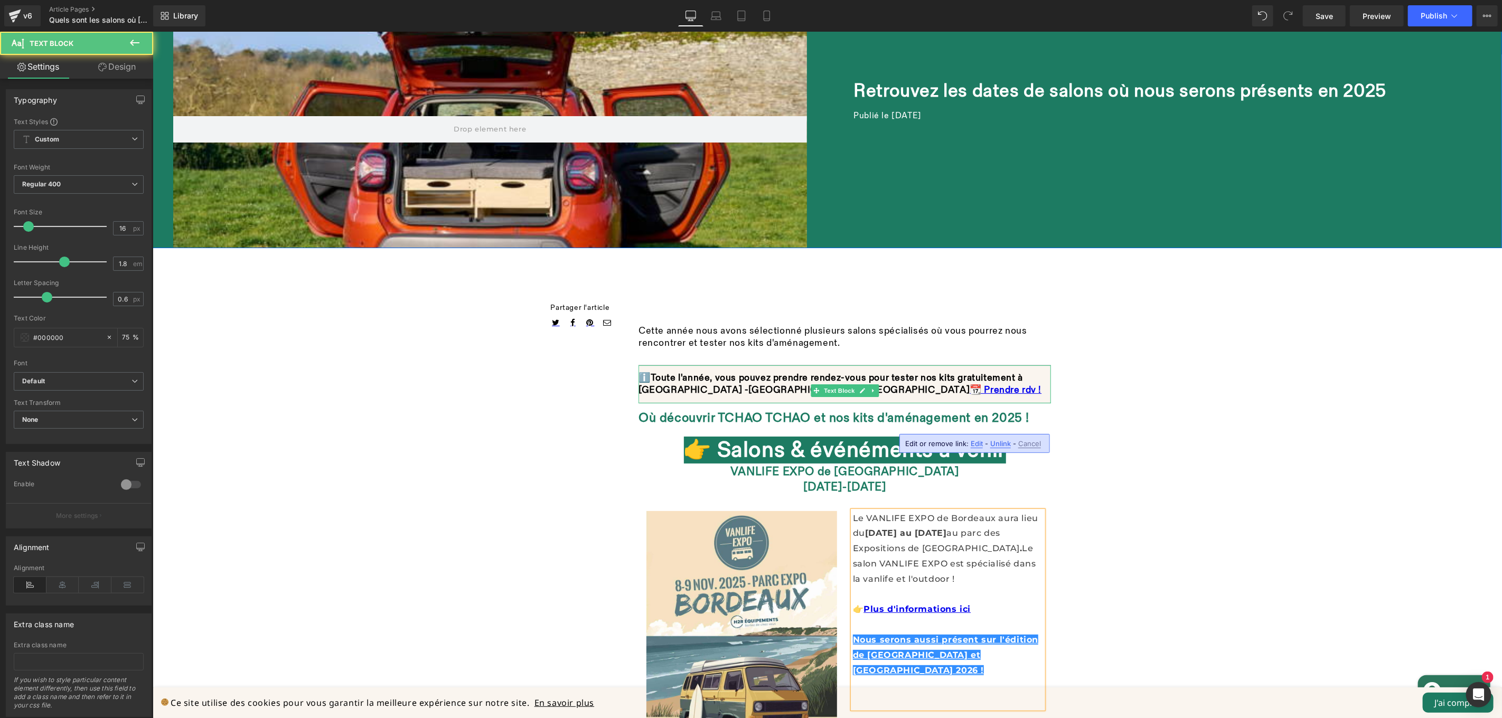
drag, startPoint x: 859, startPoint y: 380, endPoint x: 852, endPoint y: 381, distance: 7.0
click at [852, 604] on font "👉 Plus d'informations ici" at bounding box center [911, 609] width 118 height 10
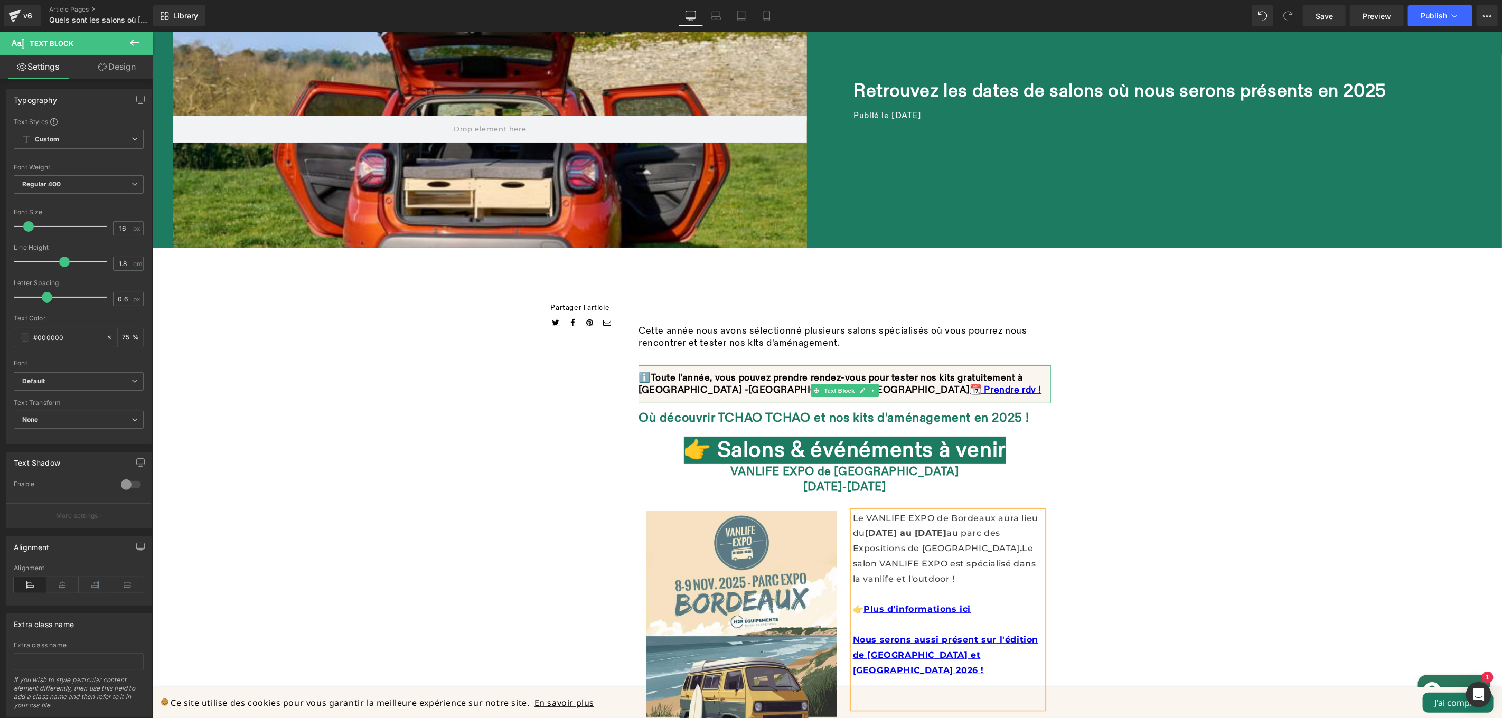
copy font "👉"
click at [852, 634] on link "Nous serons aussi présent sur l'édition de [GEOGRAPHIC_DATA] et [GEOGRAPHIC_DAT…" at bounding box center [944, 654] width 185 height 41
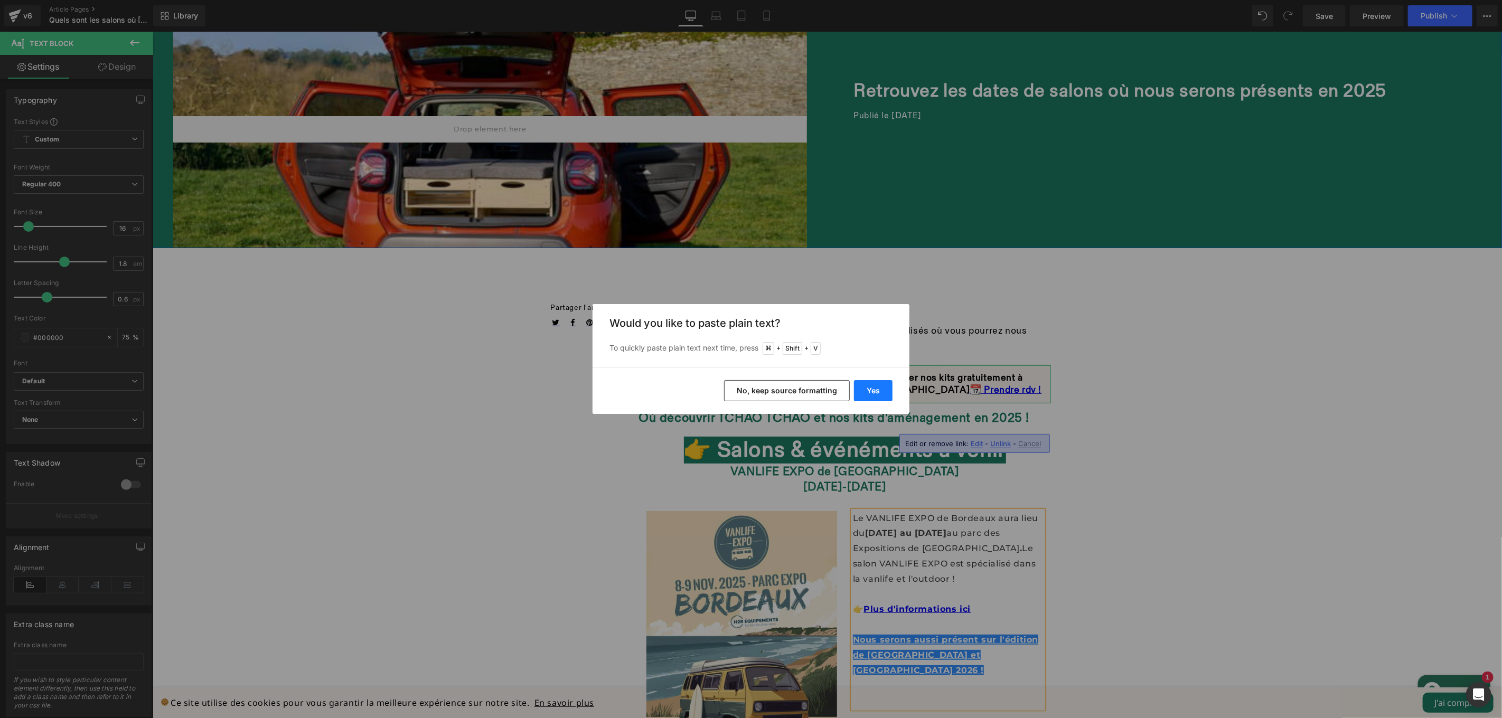
click at [878, 393] on button "Yes" at bounding box center [873, 390] width 39 height 21
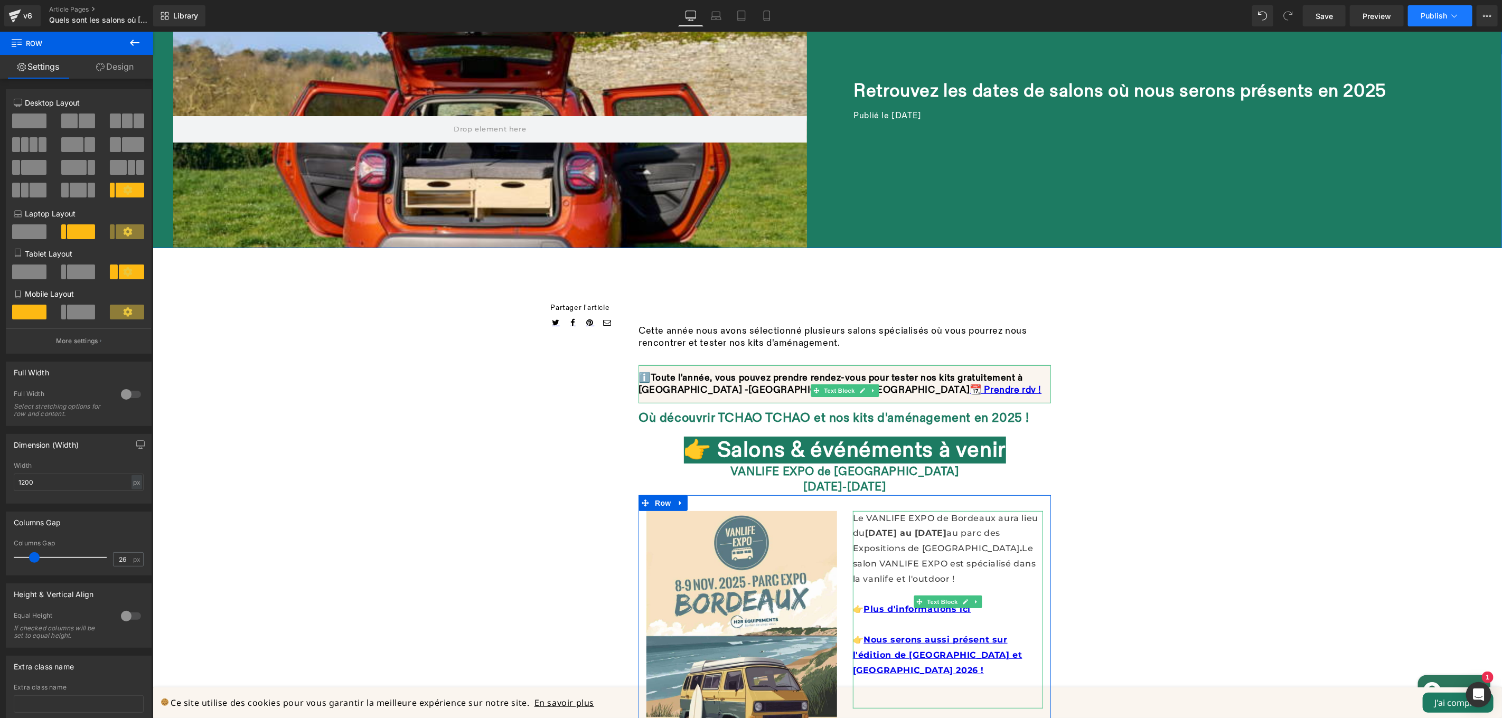
click at [1427, 18] on span "Publish" at bounding box center [1433, 16] width 26 height 8
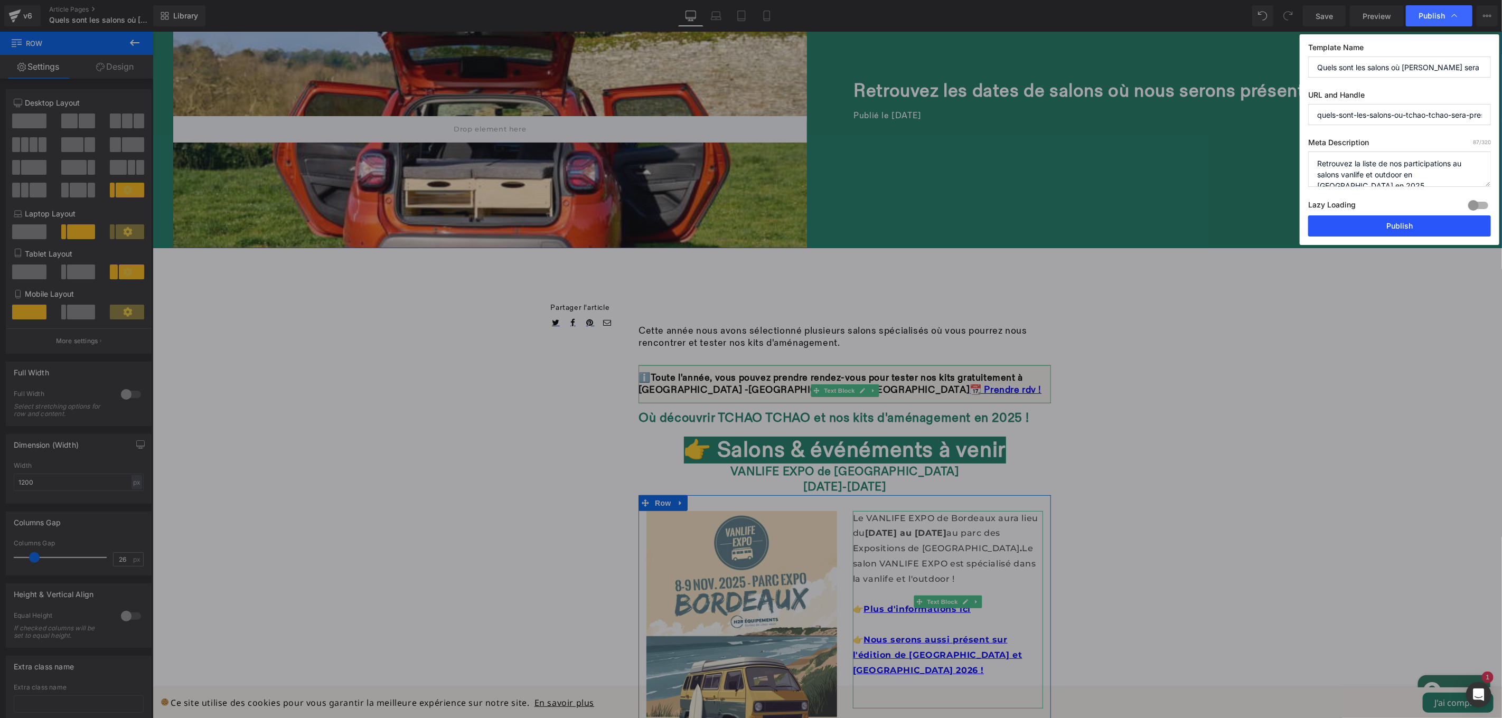
click at [1374, 231] on button "Publish" at bounding box center [1399, 225] width 183 height 21
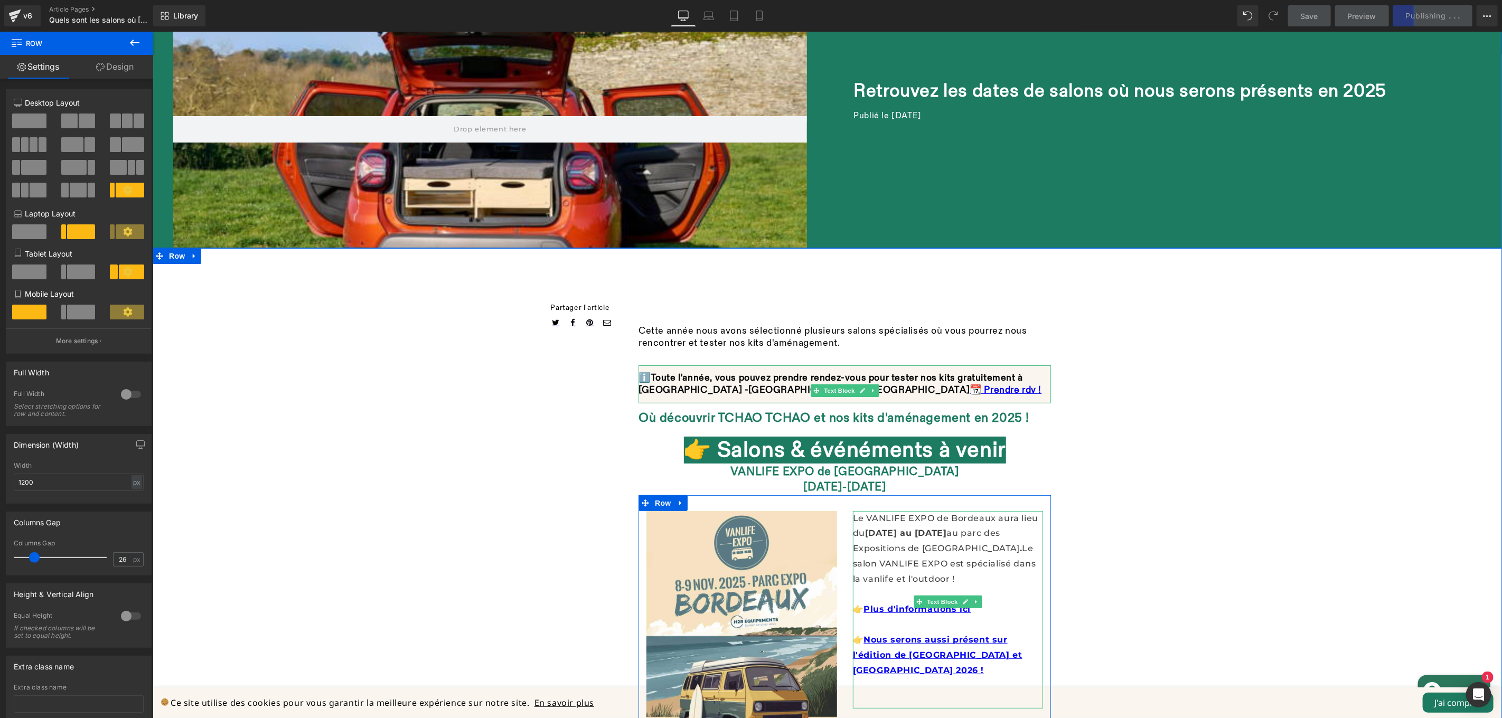
drag, startPoint x: 984, startPoint y: 407, endPoint x: 1009, endPoint y: 409, distance: 24.9
click at [984, 634] on link "Nous serons aussi présent sur l'édition de [GEOGRAPHIC_DATA] et [GEOGRAPHIC_DAT…" at bounding box center [936, 654] width 169 height 41
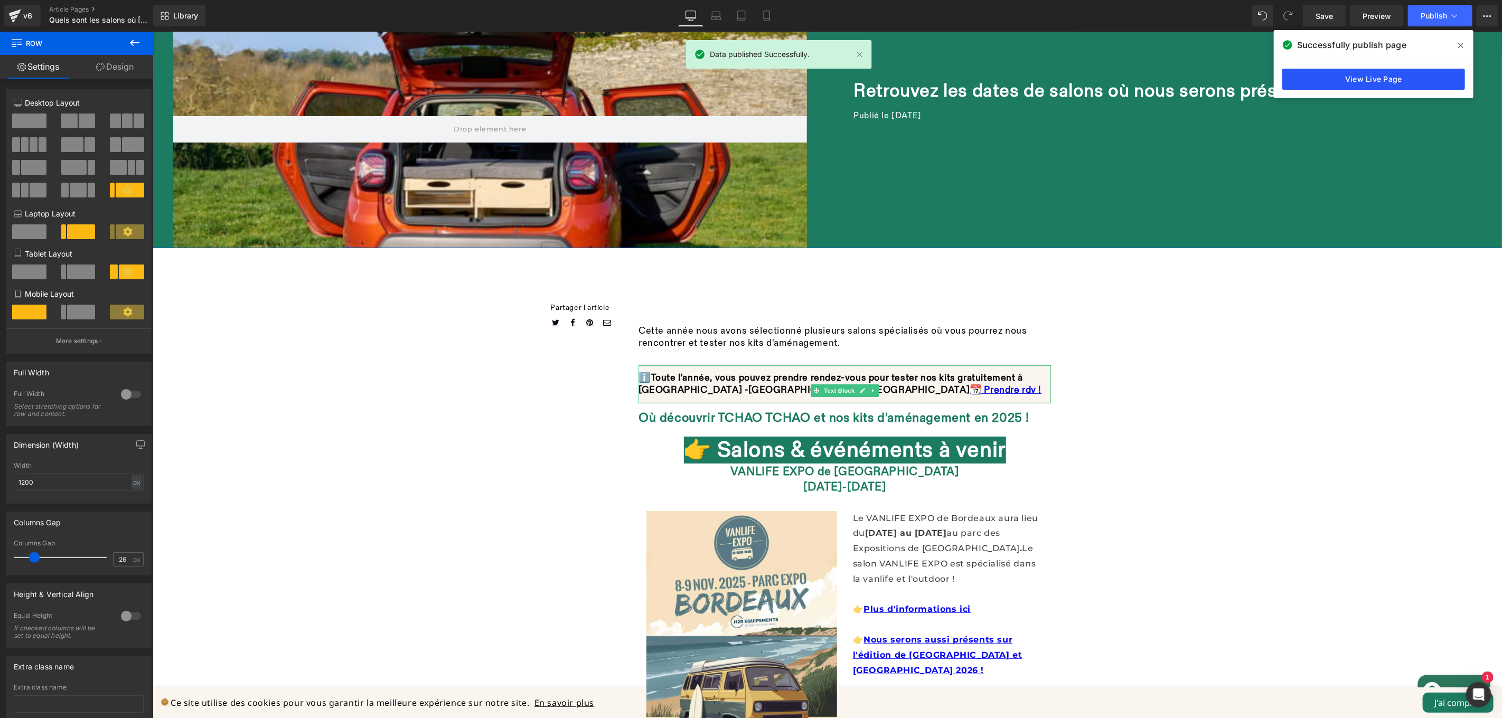
click at [1334, 73] on link "View Live Page" at bounding box center [1373, 79] width 183 height 21
